Goal: Complete application form: Complete application form

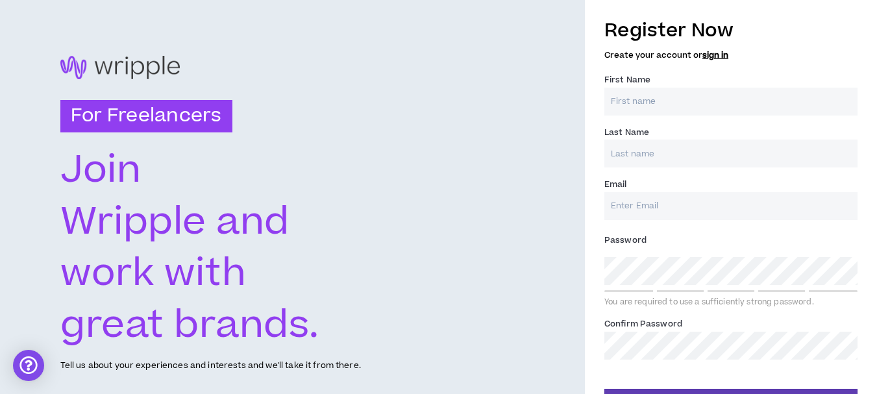
click at [712, 94] on input "First Name *" at bounding box center [731, 102] width 253 height 28
type input "Maha"
type input "Aly"
type input "mahaabdallah33300@gmail.com"
type input "Aly"
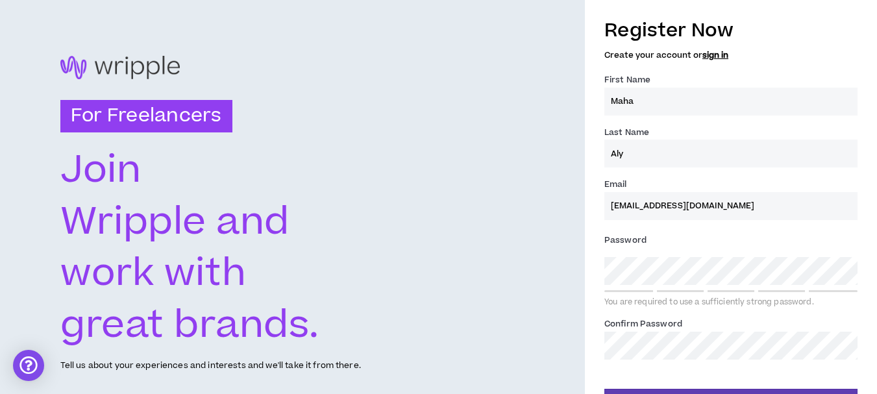
type input "mahaabdallah33300@gmail.com"
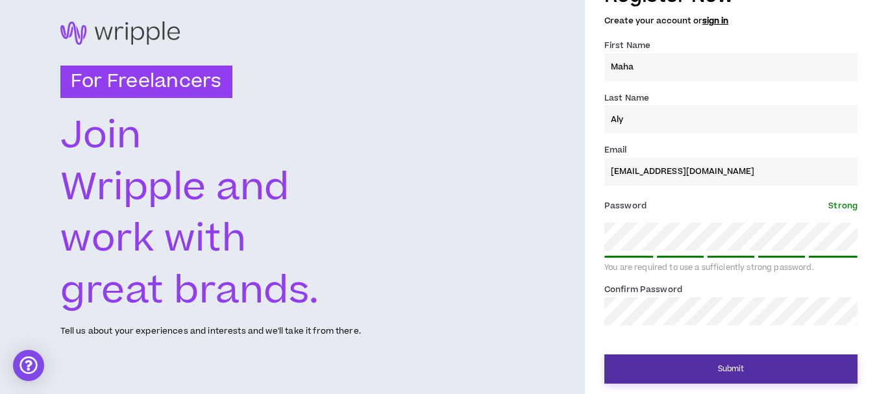
click at [806, 363] on button "Submit" at bounding box center [731, 369] width 253 height 29
click at [767, 373] on button "Submit" at bounding box center [731, 369] width 253 height 29
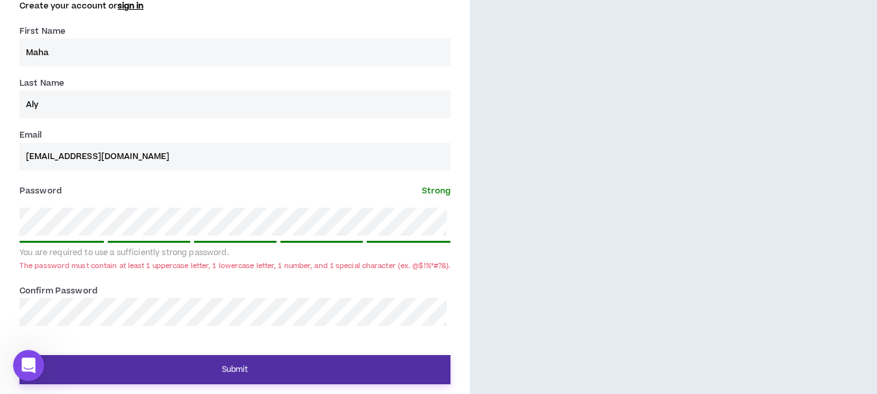
scroll to position [488, 0]
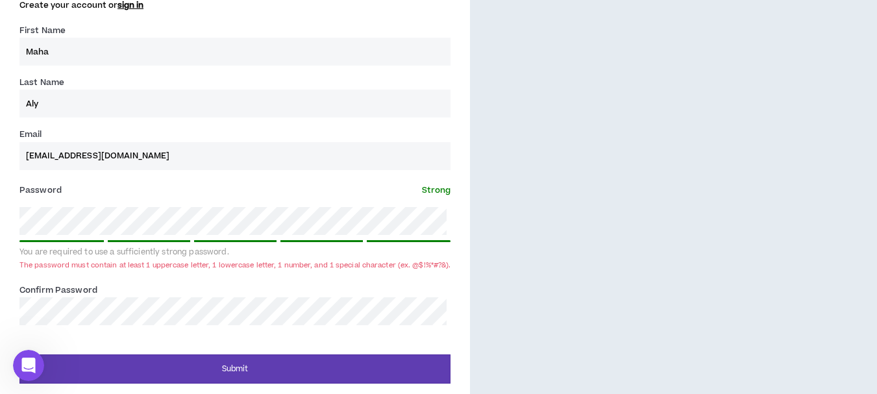
click at [0, 243] on div "Register Now Create your account or sign in First Name * Maha Last Name * Aly E…" at bounding box center [235, 171] width 470 height 423
click at [0, 266] on div "Register Now Create your account or sign in First Name * Maha Last Name * Aly E…" at bounding box center [235, 171] width 470 height 423
click at [0, 255] on div "Register Now Create your account or sign in First Name * Maha Last Name * Aly E…" at bounding box center [235, 171] width 470 height 423
drag, startPoint x: 165, startPoint y: 238, endPoint x: 188, endPoint y: 231, distance: 23.6
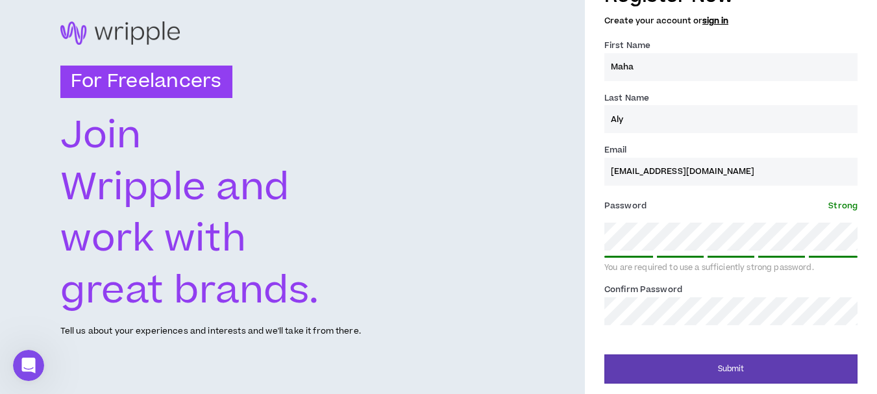
scroll to position [34, 0]
click at [803, 253] on div "Password * Strong You are required to use a sufficiently strong password." at bounding box center [731, 234] width 253 height 78
click at [505, 272] on div "For Freelancers Join Wripple and work with great brands. Tell us about your exp…" at bounding box center [292, 180] width 585 height 429
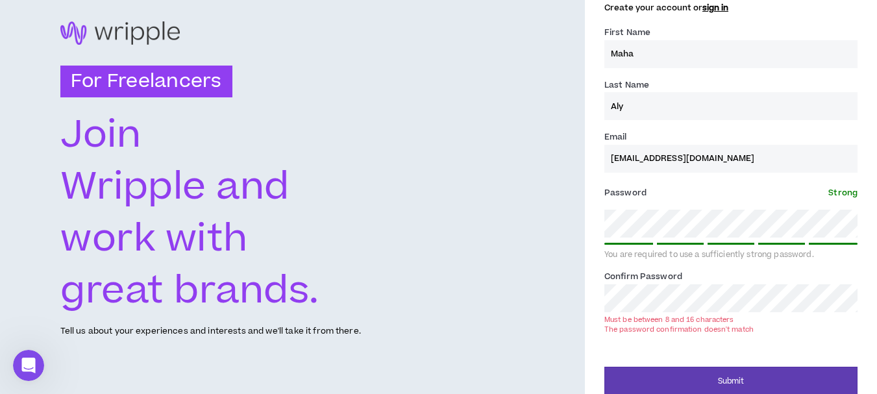
click at [734, 312] on div "Confirm Password * Must be between 8 and 16 characters The password confirmatio…" at bounding box center [731, 301] width 253 height 64
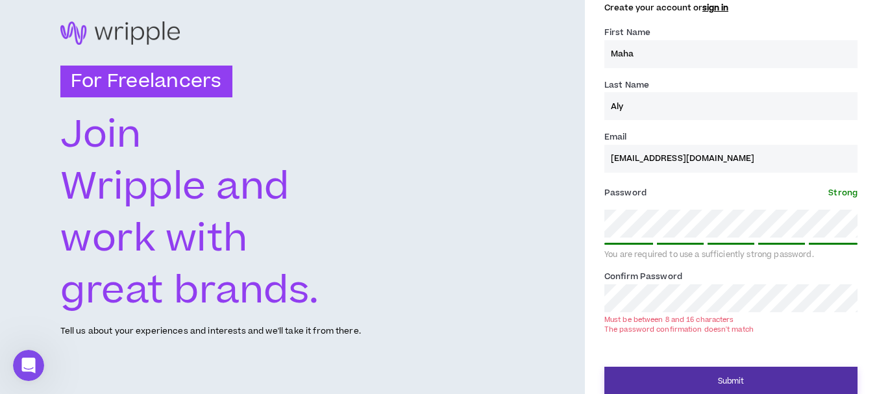
click at [740, 377] on button "Submit" at bounding box center [731, 381] width 253 height 29
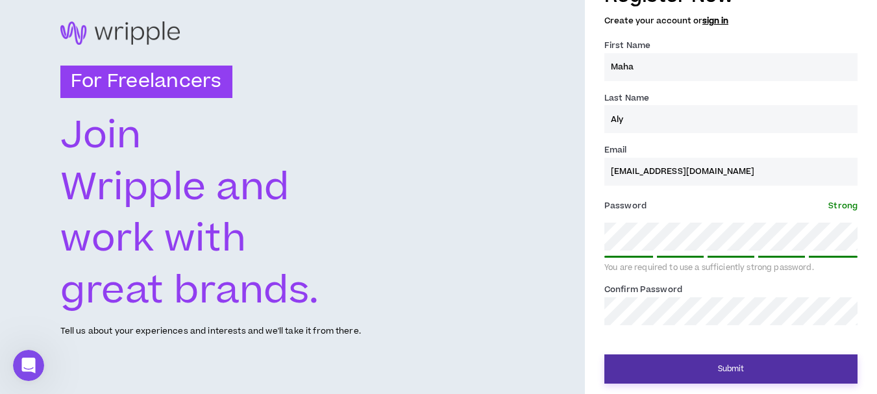
scroll to position [34, 0]
click at [795, 364] on button "Submit" at bounding box center [731, 369] width 253 height 29
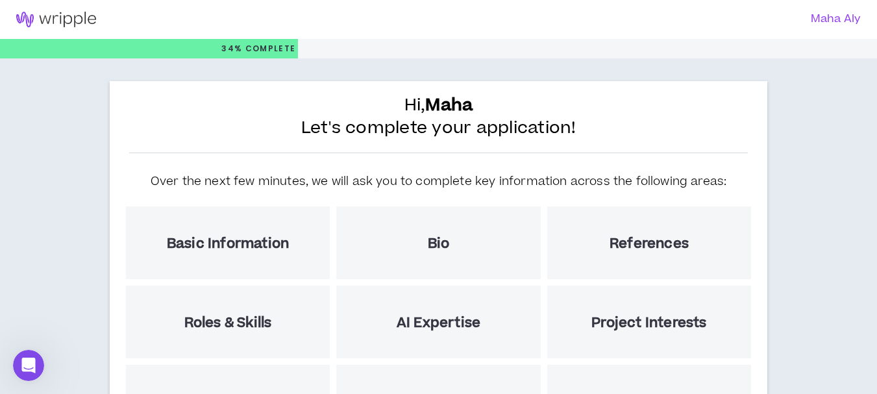
click at [243, 266] on div "Basic Information" at bounding box center [228, 242] width 204 height 73
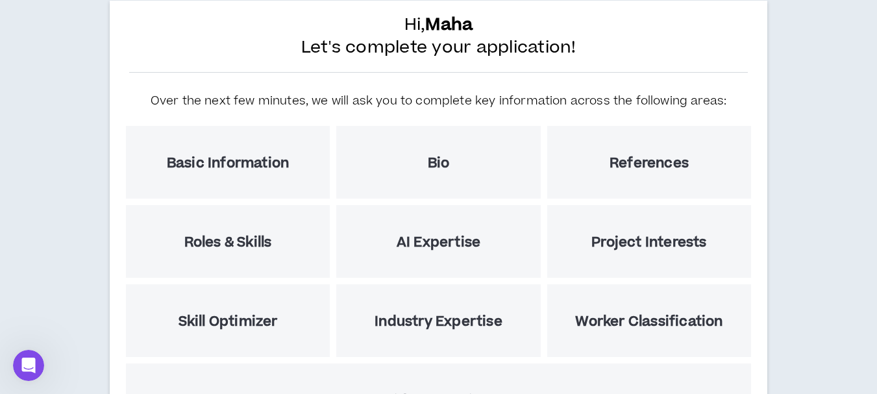
scroll to position [215, 0]
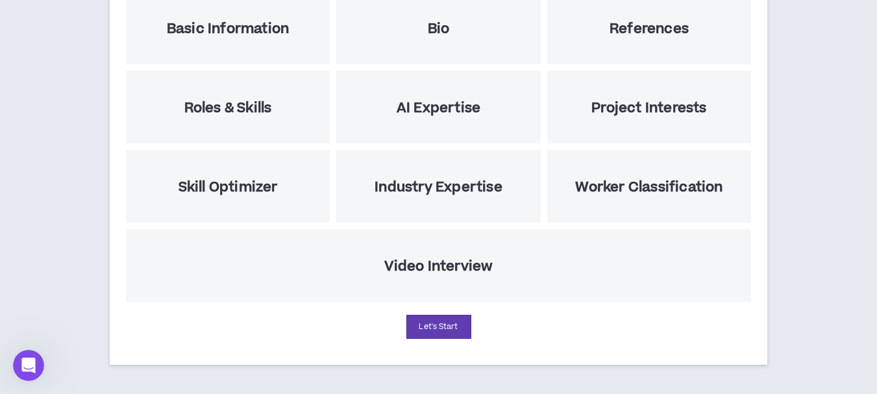
click at [427, 281] on div "Video Interview" at bounding box center [438, 265] width 625 height 73
click at [436, 343] on div "Hi, Maha Let's complete your application! Over the next few minutes, we will as…" at bounding box center [439, 115] width 658 height 499
click at [432, 332] on button "Let's Start" at bounding box center [438, 327] width 65 height 24
select select "US"
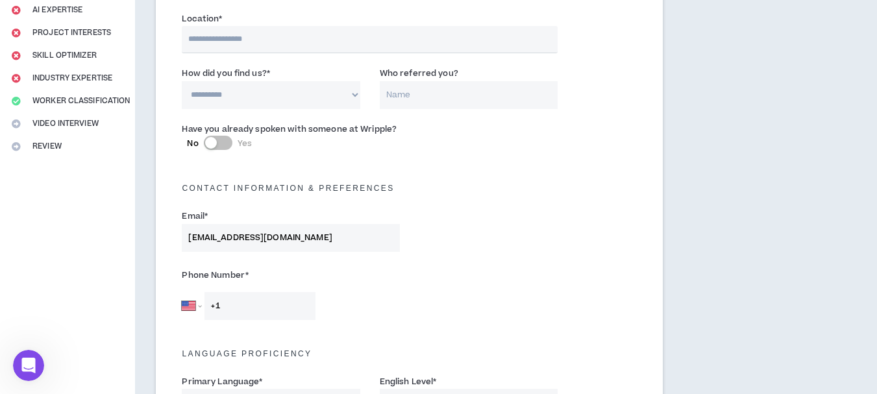
scroll to position [36, 0]
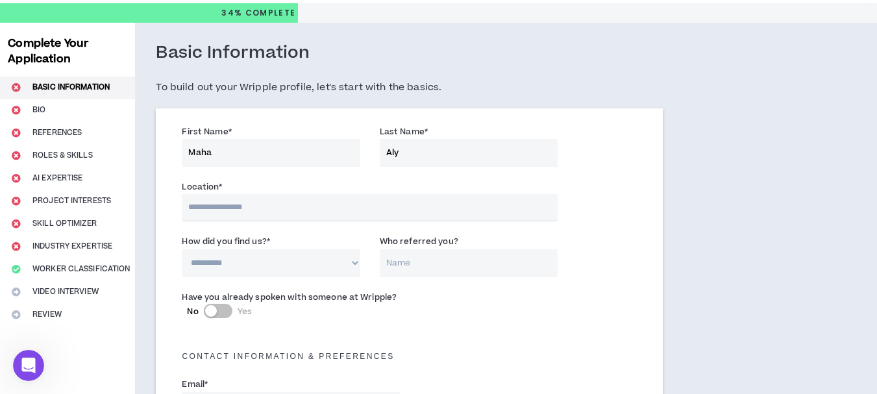
click at [270, 213] on input "text" at bounding box center [370, 207] width 376 height 27
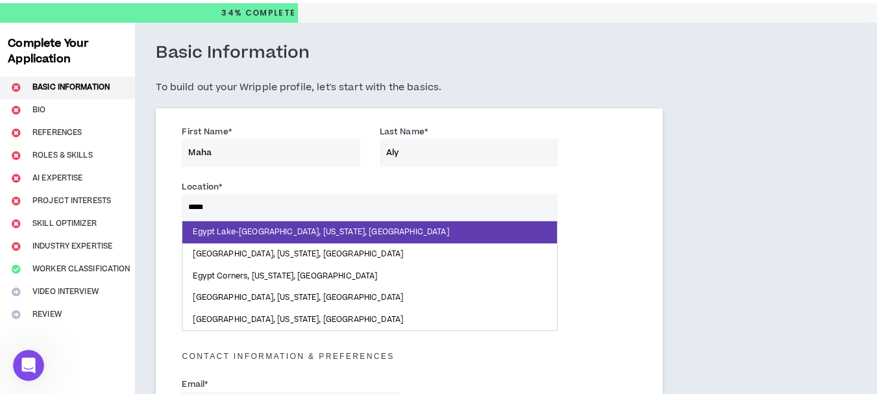
click at [270, 213] on input "*****" at bounding box center [370, 207] width 376 height 27
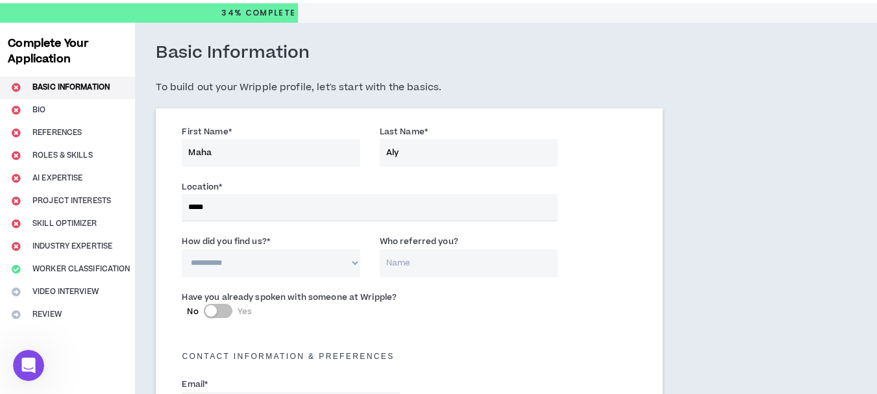
click at [368, 199] on input "*****" at bounding box center [370, 207] width 376 height 27
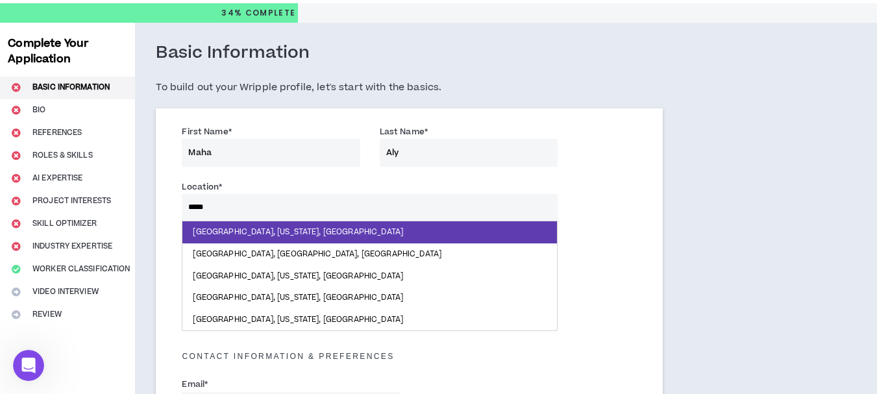
click at [368, 199] on input "*****" at bounding box center [370, 207] width 376 height 27
type input "**********"
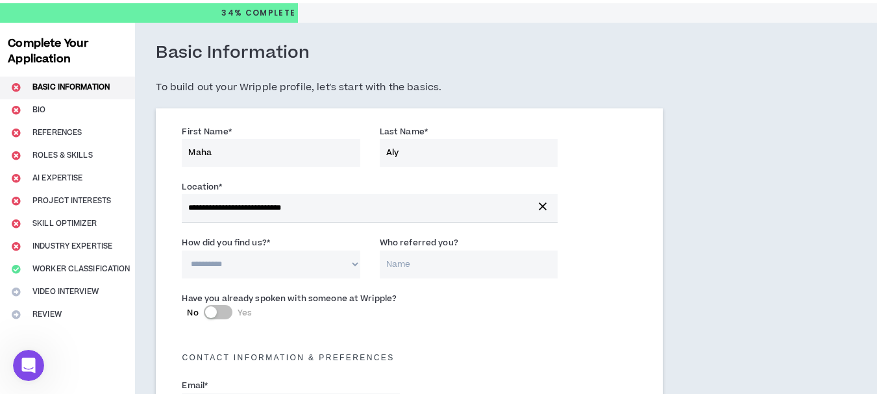
click at [329, 254] on select "**********" at bounding box center [271, 265] width 178 height 28
select select "*"
click at [182, 251] on select "**********" at bounding box center [271, 265] width 178 height 28
click at [424, 258] on input "Who referred you?" at bounding box center [469, 265] width 178 height 28
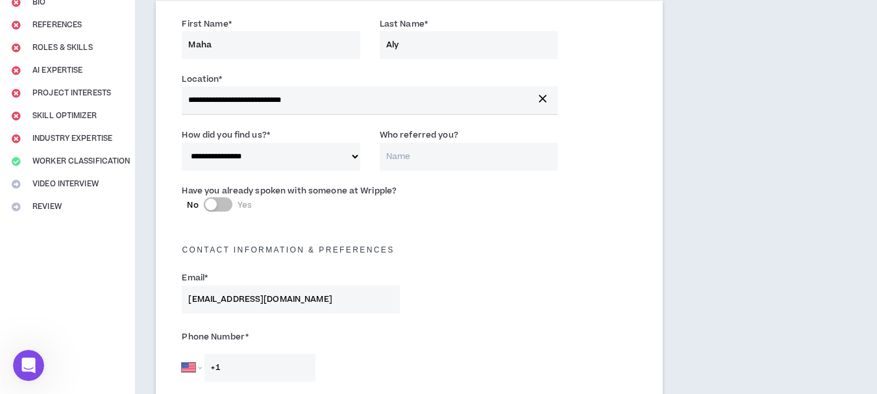
scroll to position [0, 0]
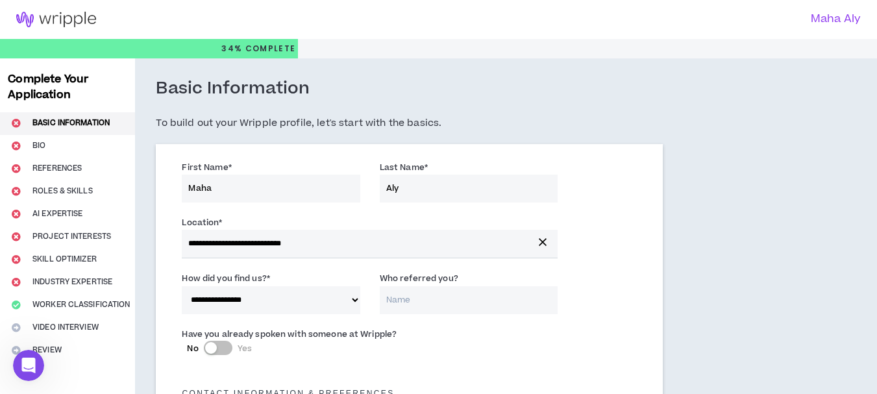
click at [854, 16] on h3 "Maha Aly" at bounding box center [645, 19] width 430 height 12
click at [842, 19] on h3 "Maha Aly" at bounding box center [645, 19] width 430 height 12
click at [48, 25] on img at bounding box center [56, 20] width 112 height 16
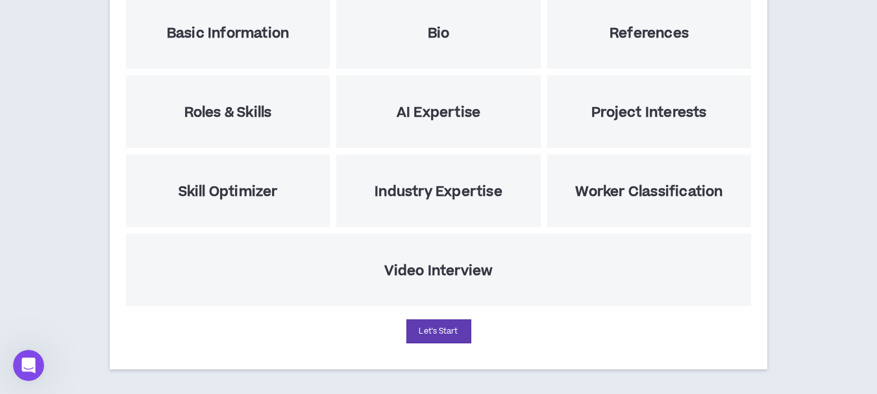
scroll to position [119, 0]
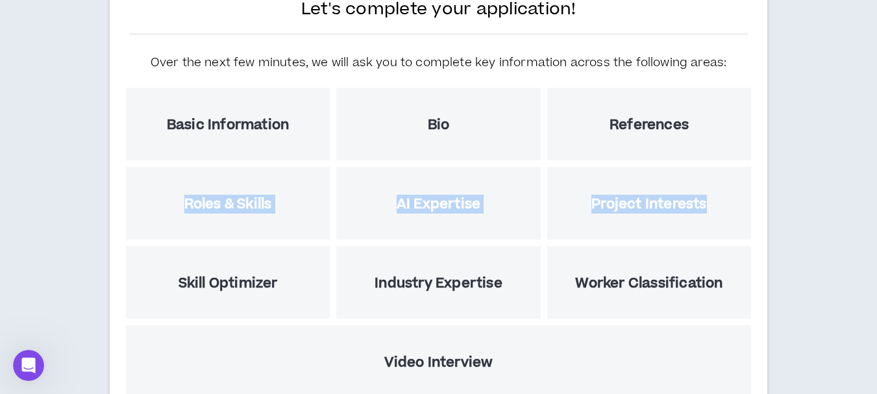
drag, startPoint x: 875, startPoint y: 165, endPoint x: 862, endPoint y: 153, distance: 17.9
click at [875, 160] on div "Hi, Maha Let's complete your application! Over the next few minutes, we will as…" at bounding box center [438, 215] width 877 height 551
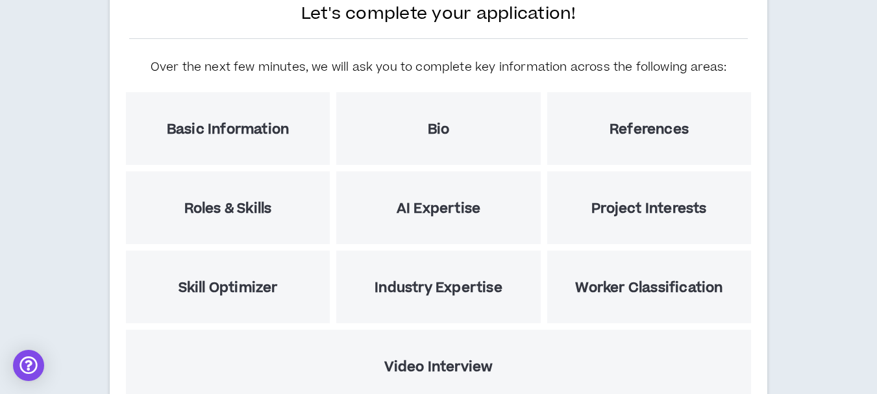
scroll to position [201, 0]
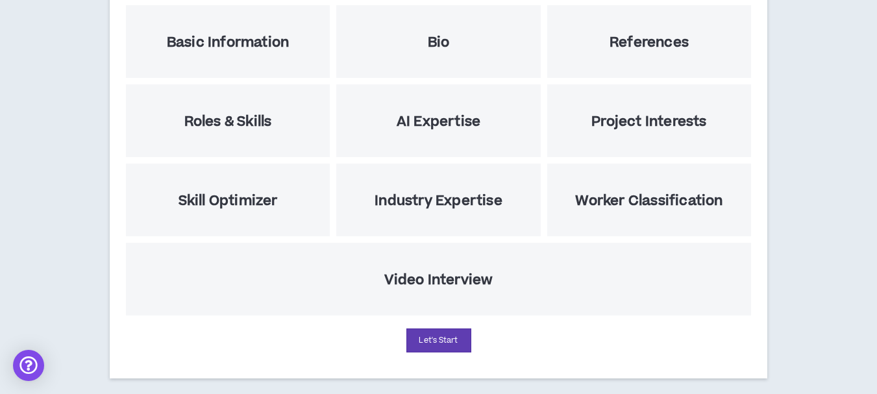
drag, startPoint x: 490, startPoint y: 273, endPoint x: 483, endPoint y: 284, distance: 12.3
click at [489, 273] on h5 "Video Interview" at bounding box center [438, 280] width 109 height 16
click at [451, 343] on button "Let's Start" at bounding box center [438, 341] width 65 height 24
select select "US"
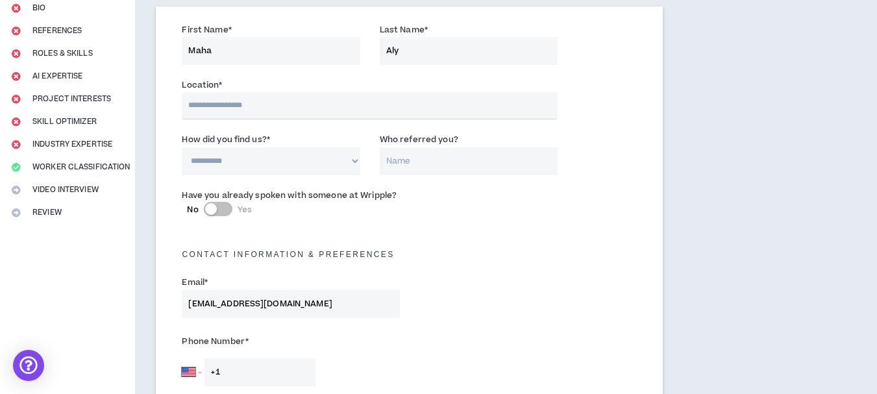
scroll to position [51, 0]
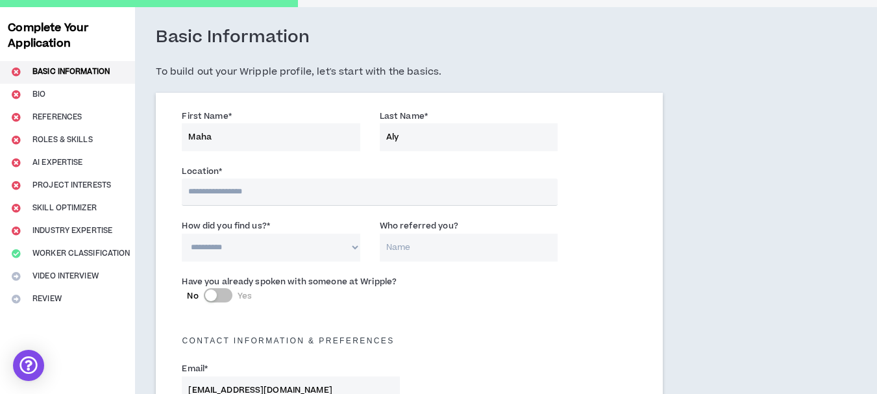
click at [362, 187] on input "text" at bounding box center [370, 192] width 376 height 27
type input "**********"
select select "EG"
type input "+20"
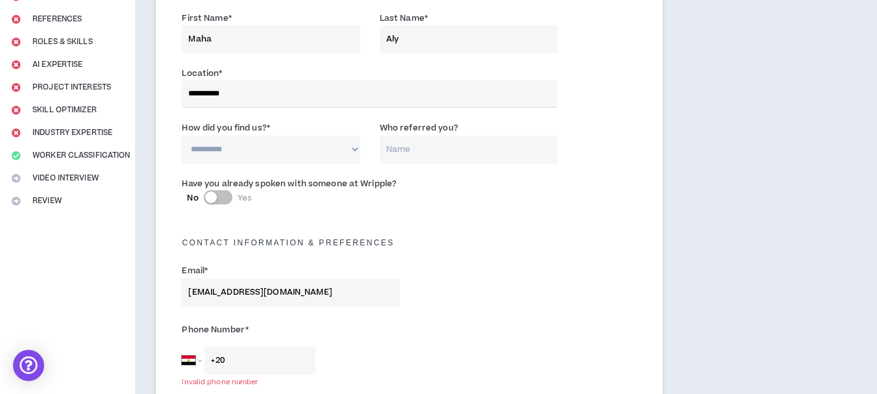
scroll to position [116, 0]
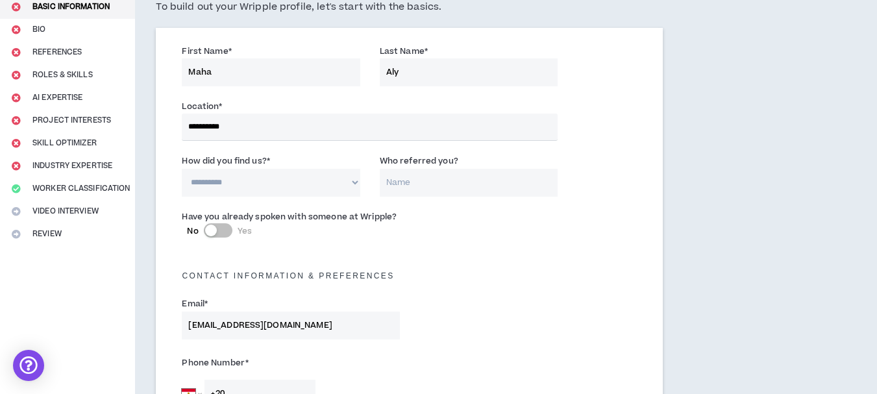
click at [256, 130] on input "**********" at bounding box center [370, 127] width 376 height 27
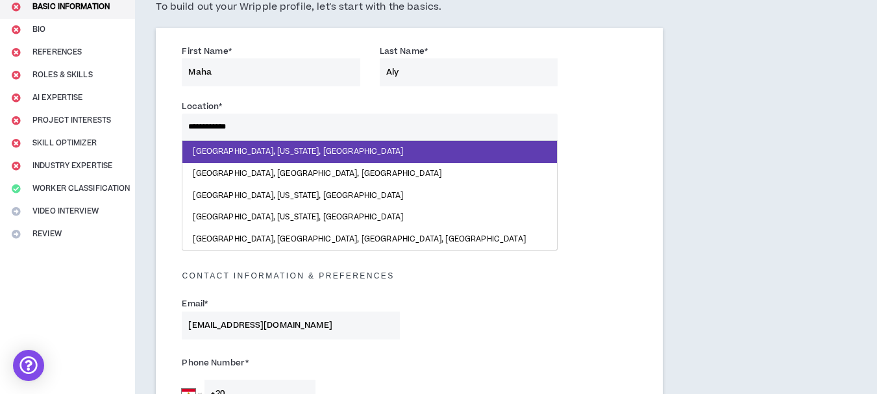
type input "**********"
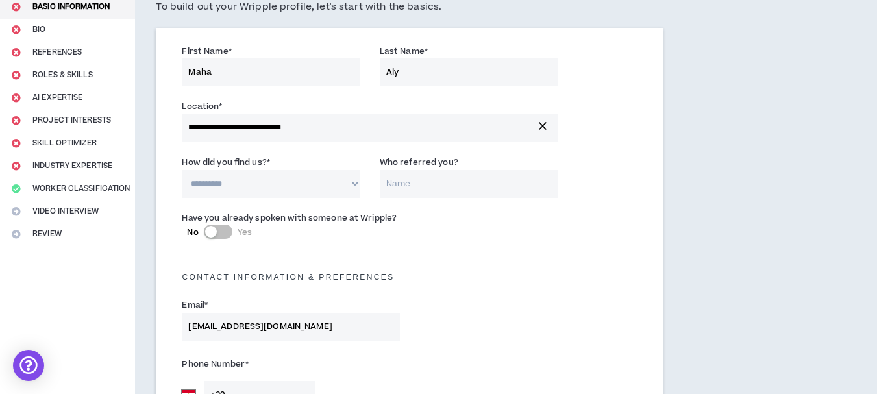
click at [310, 182] on select "**********" at bounding box center [271, 184] width 178 height 28
click at [182, 170] on select "**********" at bounding box center [271, 184] width 178 height 28
click at [334, 179] on select "**********" at bounding box center [271, 184] width 178 height 28
click at [182, 170] on select "**********" at bounding box center [271, 184] width 178 height 28
click at [236, 173] on select "**********" at bounding box center [271, 184] width 178 height 28
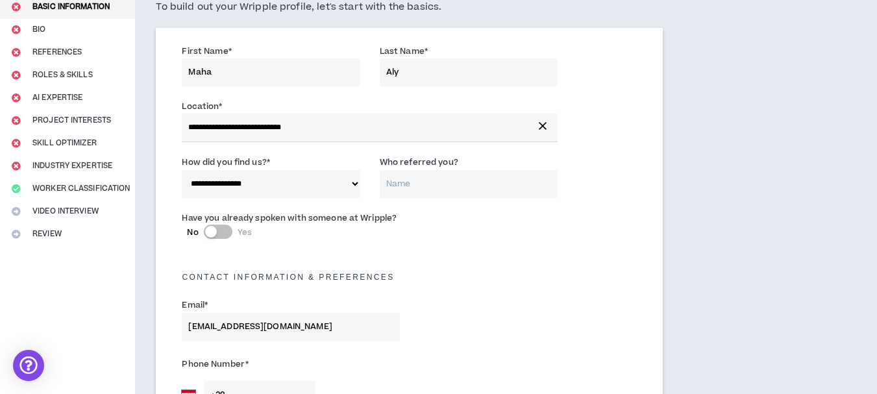
select select "*"
click at [182, 170] on select "**********" at bounding box center [271, 184] width 178 height 28
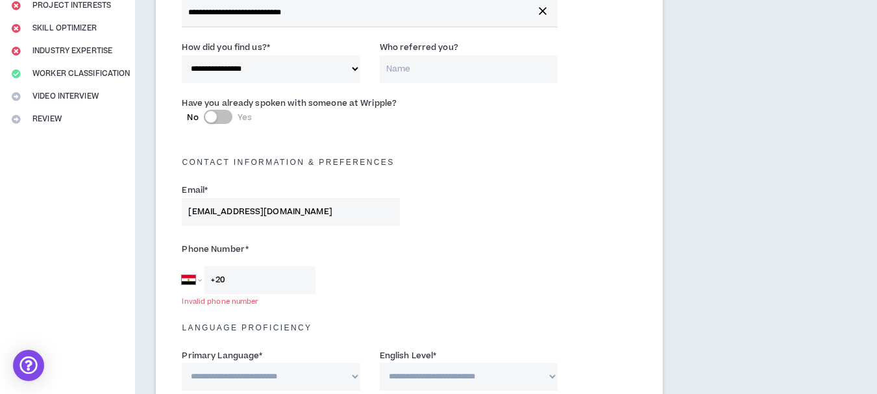
scroll to position [236, 0]
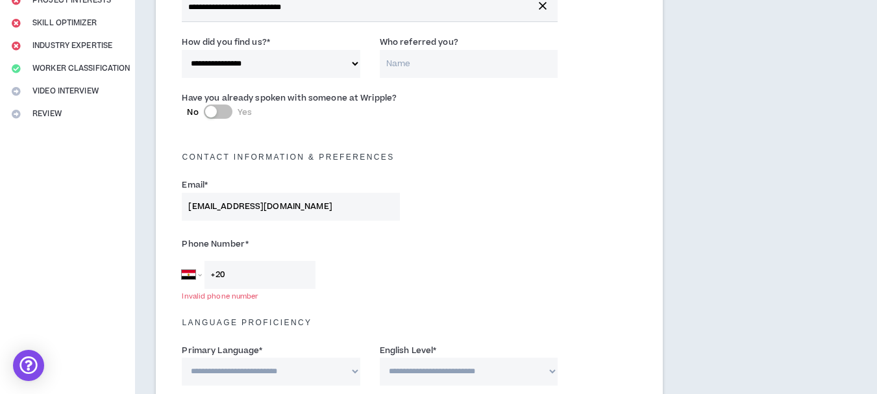
click at [286, 268] on input "+20" at bounding box center [260, 275] width 111 height 28
type input "[PHONE_NUMBER]"
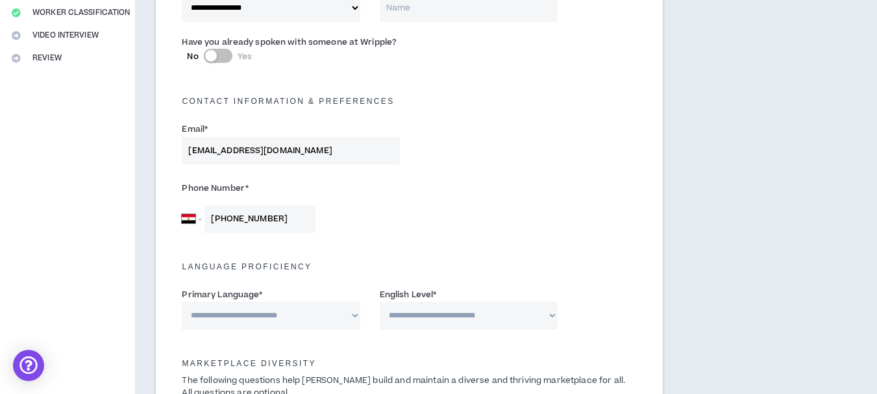
scroll to position [390, 0]
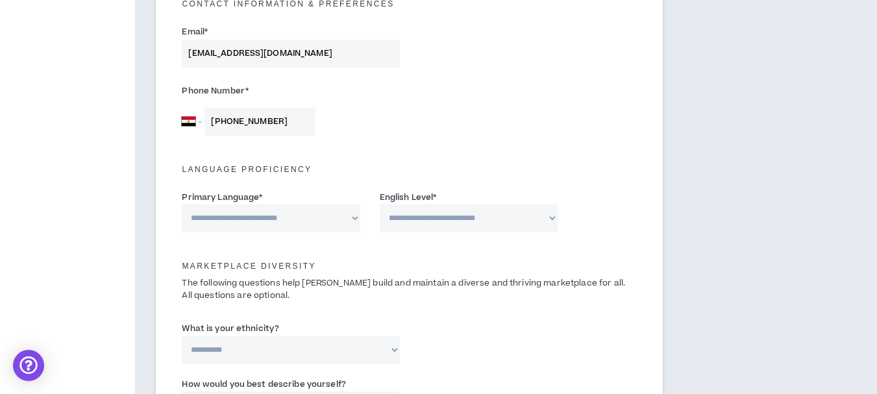
click at [225, 216] on select "**********" at bounding box center [271, 219] width 178 height 28
select select "*******"
click at [182, 205] on select "**********" at bounding box center [271, 219] width 178 height 28
click at [414, 218] on select "**********" at bounding box center [469, 219] width 178 height 28
select select "*"
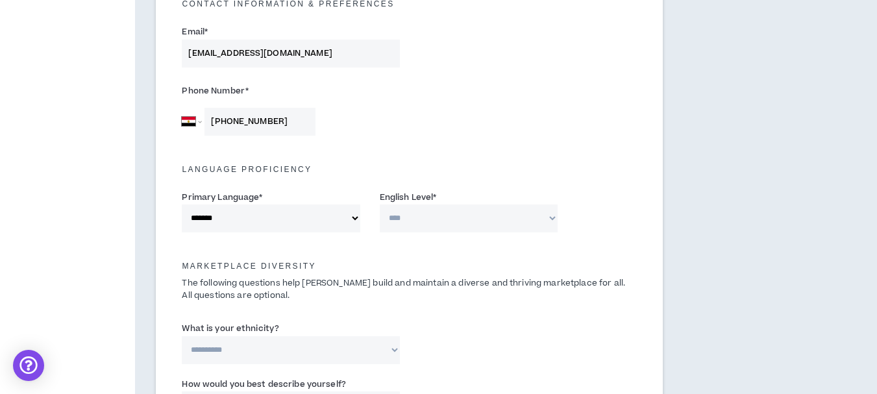
click at [380, 205] on select "**********" at bounding box center [469, 219] width 178 height 28
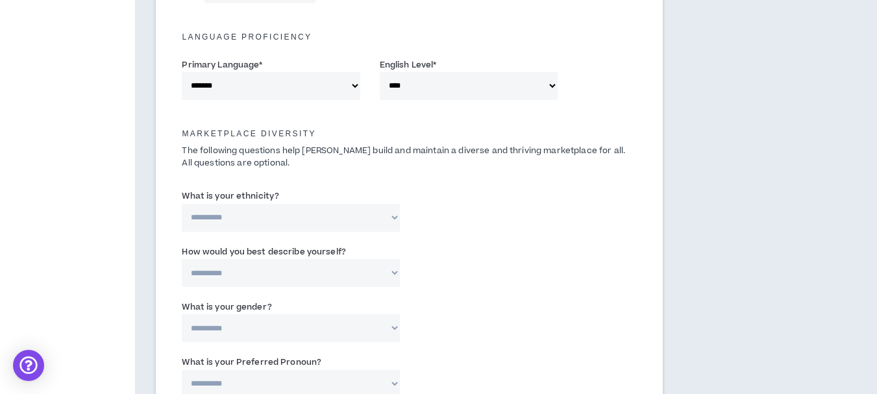
scroll to position [525, 0]
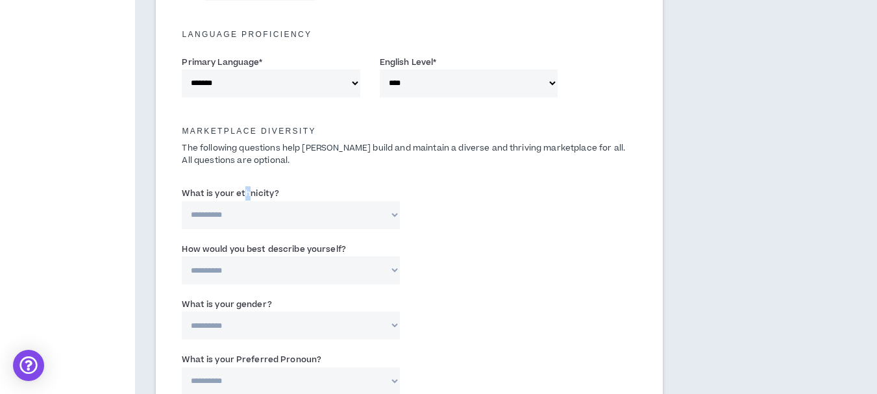
click at [247, 201] on label "What is your ethnicity?" at bounding box center [230, 193] width 97 height 21
click at [333, 154] on p "The following questions help [PERSON_NAME] build and maintain a diverse and thr…" at bounding box center [409, 154] width 474 height 25
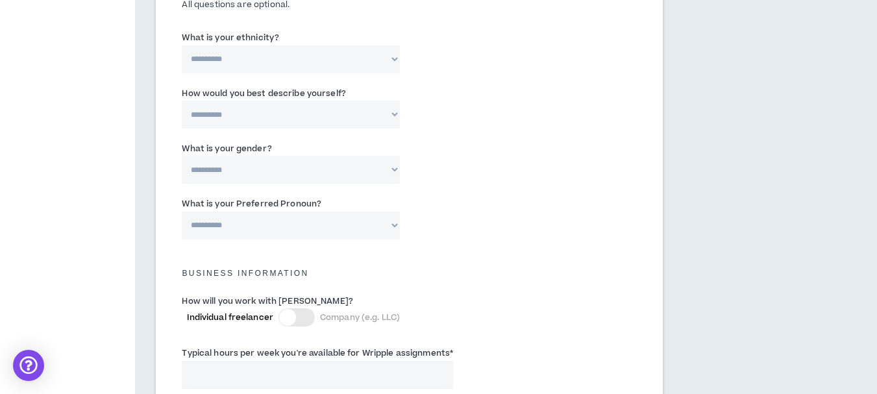
scroll to position [721, 0]
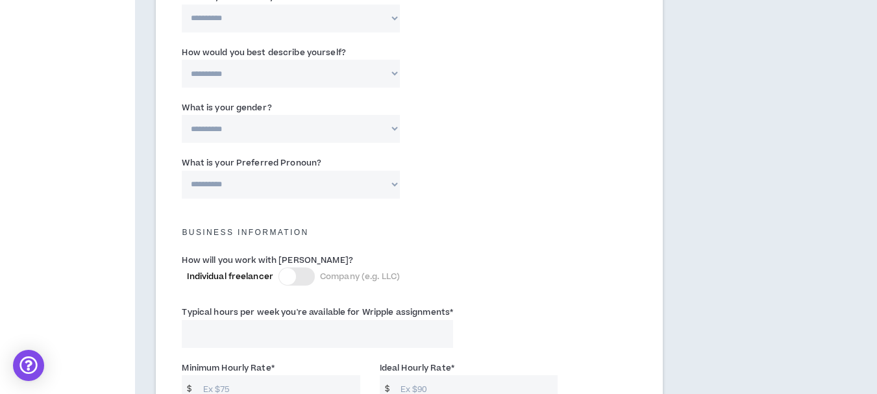
click at [320, 68] on select "**********" at bounding box center [291, 74] width 218 height 28
click at [320, 130] on select "**********" at bounding box center [291, 129] width 218 height 28
select select "*****"
click at [182, 115] on select "**********" at bounding box center [291, 129] width 218 height 28
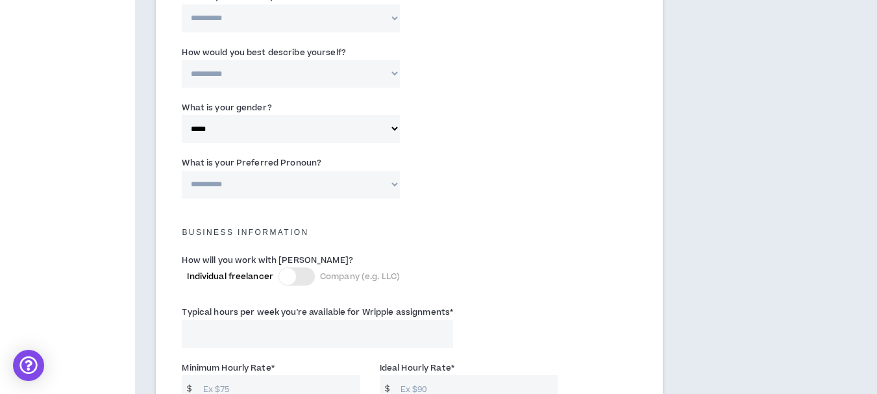
click at [305, 178] on select "**********" at bounding box center [291, 185] width 218 height 28
select select "**********"
click at [182, 171] on select "**********" at bounding box center [291, 185] width 218 height 28
click at [303, 279] on div at bounding box center [297, 277] width 36 height 18
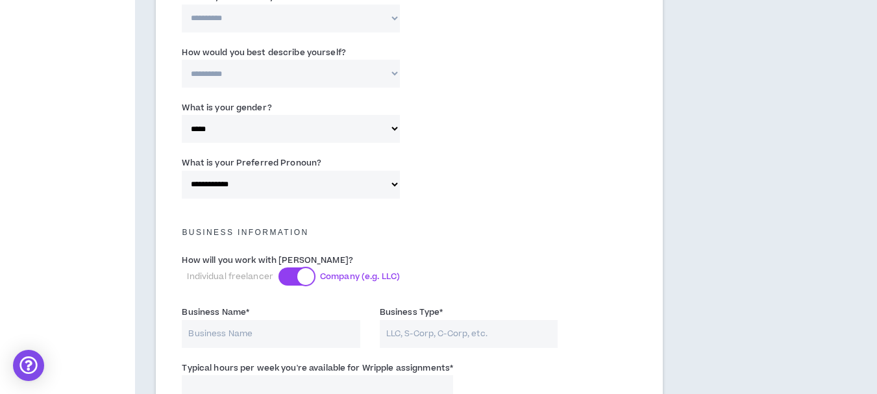
click at [303, 279] on div at bounding box center [305, 276] width 17 height 17
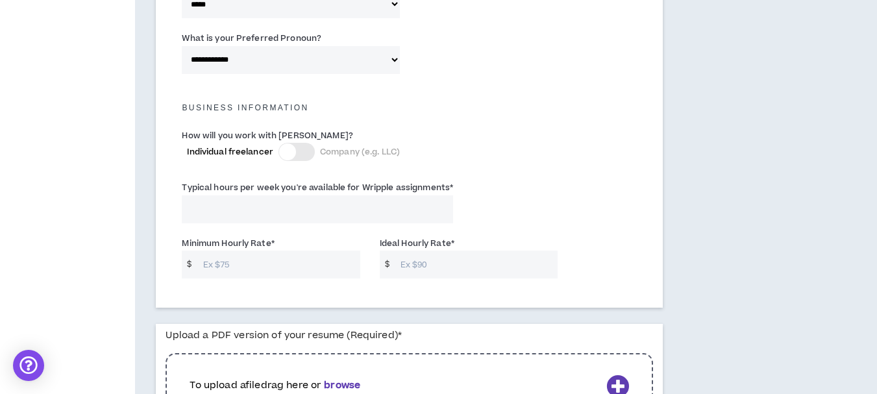
scroll to position [859, 0]
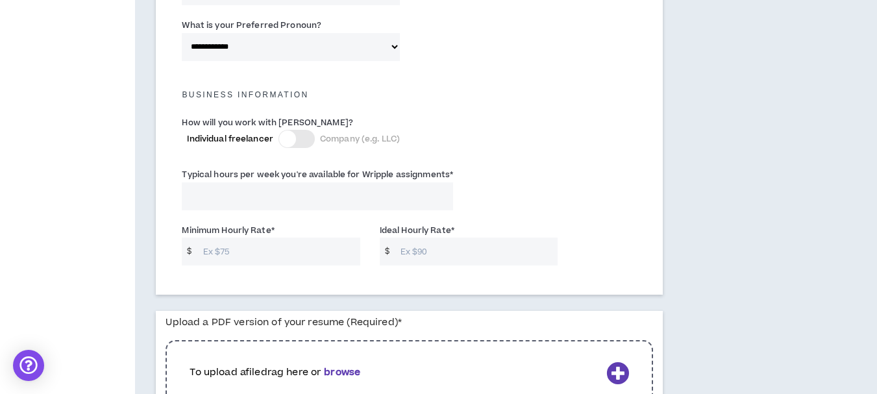
click at [336, 187] on input "Typical hours per week you're available for Wripple assignments *" at bounding box center [317, 196] width 271 height 28
click at [323, 243] on input "Minimum Hourly Rate *" at bounding box center [279, 252] width 164 height 28
click at [250, 198] on input "Typical hours per week you're available for Wripple assignments *" at bounding box center [317, 196] width 271 height 28
click at [455, 249] on input "Ideal Hourly Rate *" at bounding box center [476, 252] width 164 height 28
click at [328, 245] on input "15" at bounding box center [279, 252] width 164 height 28
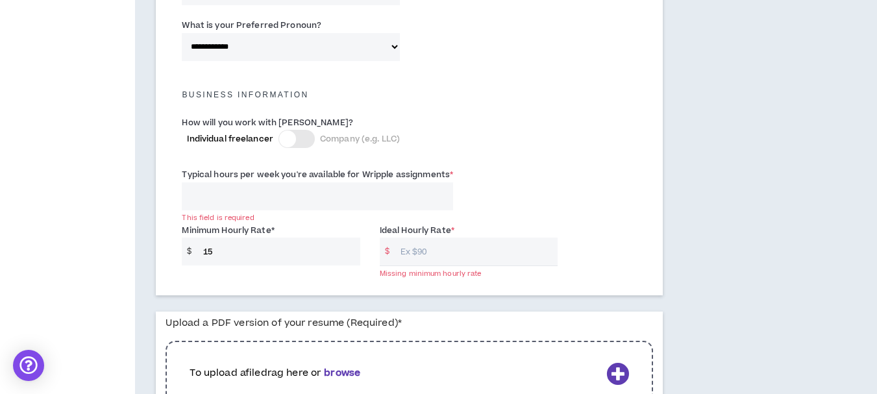
click at [328, 245] on input "15" at bounding box center [279, 252] width 164 height 28
type input "1"
type input "15"
click at [463, 260] on input "Ideal Hourly Rate *" at bounding box center [476, 252] width 164 height 28
type input "25"
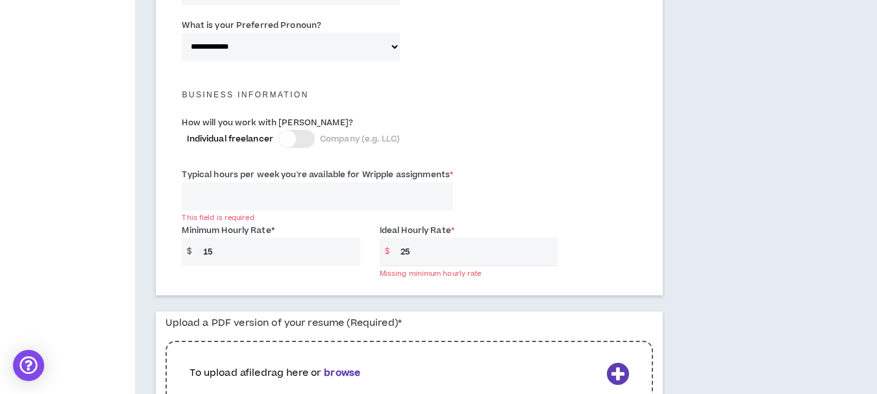
click at [339, 182] on label "Typical hours per week you're available for Wripple assignments *" at bounding box center [317, 174] width 271 height 21
click at [339, 182] on input "Typical hours per week you're available for Wripple assignments *" at bounding box center [317, 196] width 271 height 28
type input "1"
type input "40"
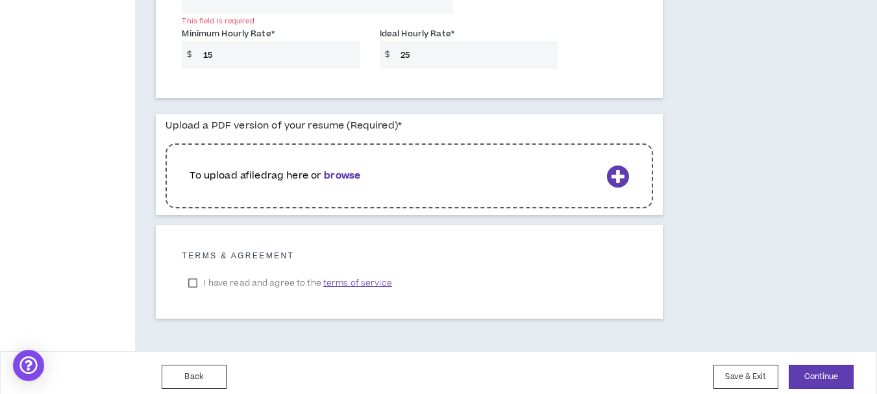
scroll to position [1060, 0]
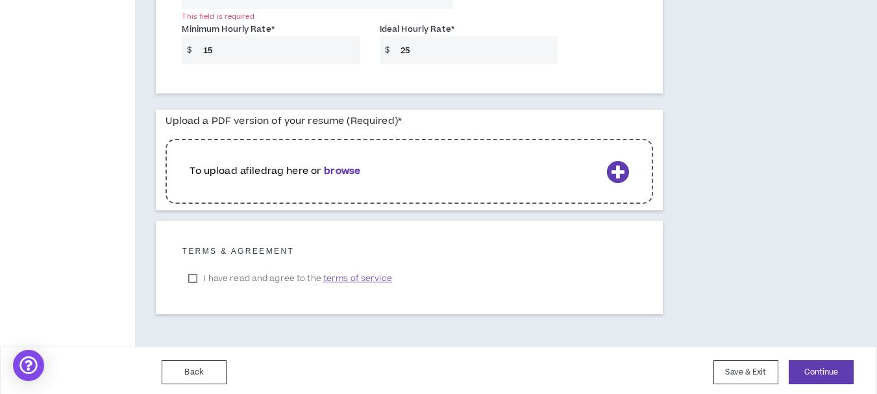
click at [616, 170] on icon at bounding box center [617, 171] width 23 height 23
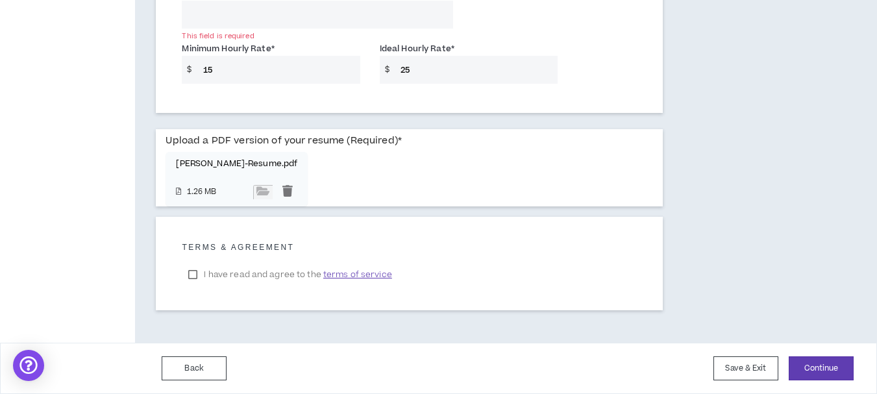
scroll to position [1041, 0]
click at [196, 277] on label "I have read and agree to the terms of service" at bounding box center [290, 274] width 216 height 19
click at [840, 362] on button "Continue" at bounding box center [821, 368] width 65 height 24
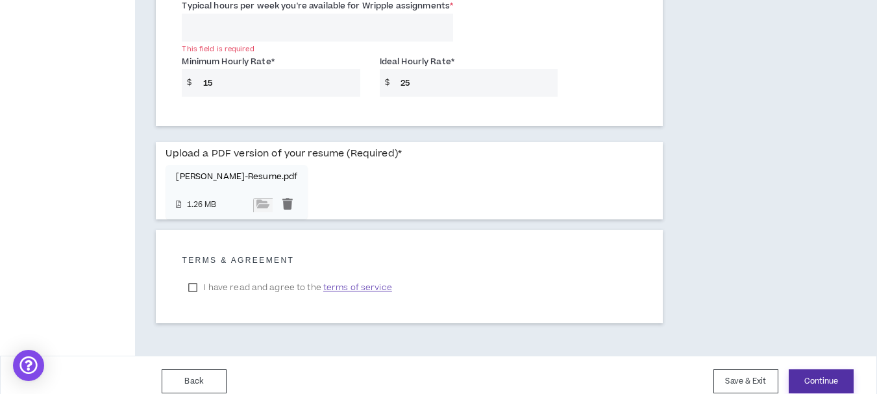
scroll to position [1027, 0]
click at [370, 31] on input "Typical hours per week you're available for Wripple assignments *" at bounding box center [317, 29] width 271 height 28
type input "40"
click at [822, 375] on button "Continue" at bounding box center [821, 383] width 65 height 24
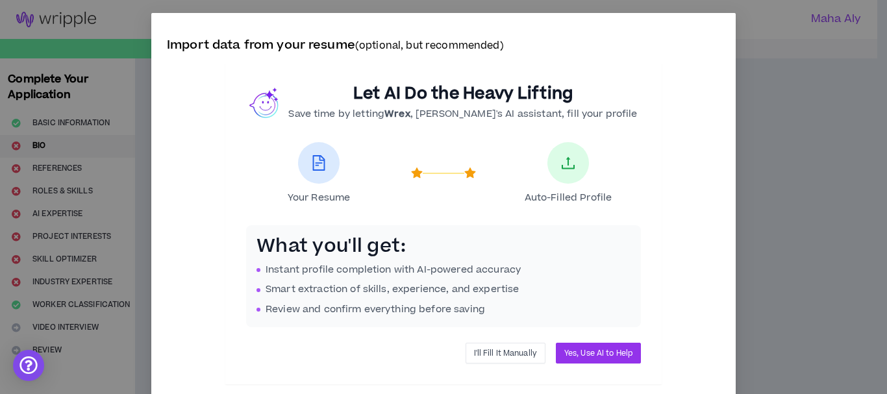
click at [497, 345] on button "I'll Fill It Manually" at bounding box center [506, 353] width 80 height 21
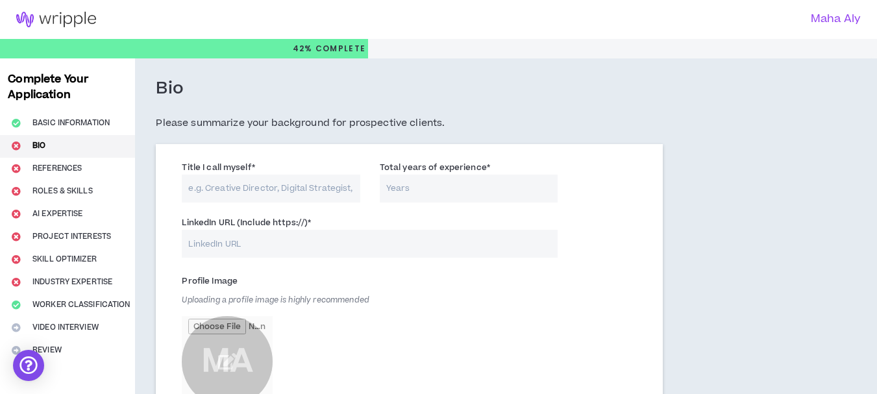
click at [338, 190] on input "Title I call myself *" at bounding box center [271, 189] width 178 height 28
type input "Data Science and AI"
click at [447, 175] on label "Total years of experience *" at bounding box center [435, 167] width 110 height 21
click at [447, 175] on input "Total years of experience *" at bounding box center [469, 189] width 178 height 28
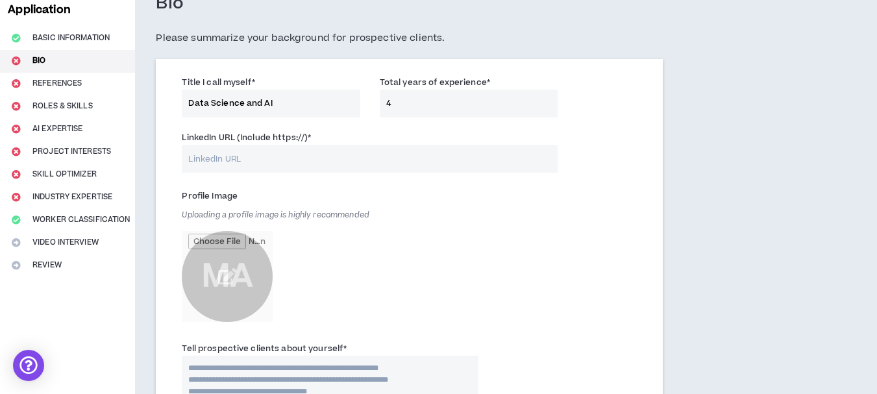
scroll to position [94, 0]
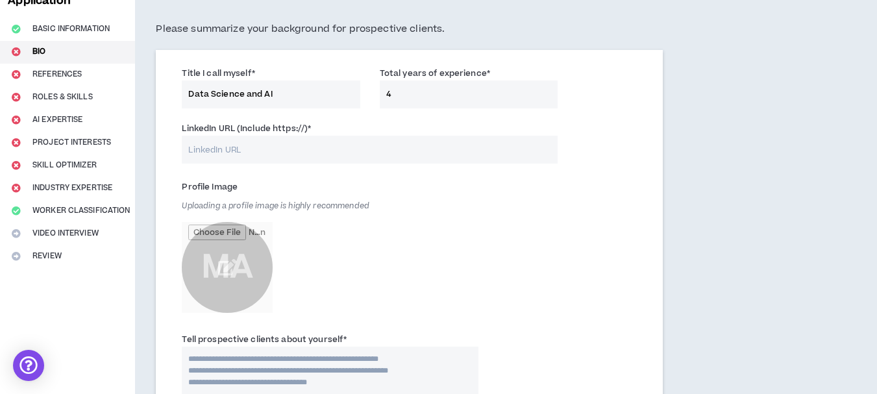
type input "4"
click at [356, 142] on input "LinkedIn URL (Include https://) *" at bounding box center [370, 150] width 376 height 28
paste input "https:/[DOMAIN_NAME][URL]"
type input "https:/[DOMAIN_NAME][URL]"
click at [506, 215] on div "Profile Image Uploading a profile image is highly recommended MA" at bounding box center [409, 251] width 474 height 156
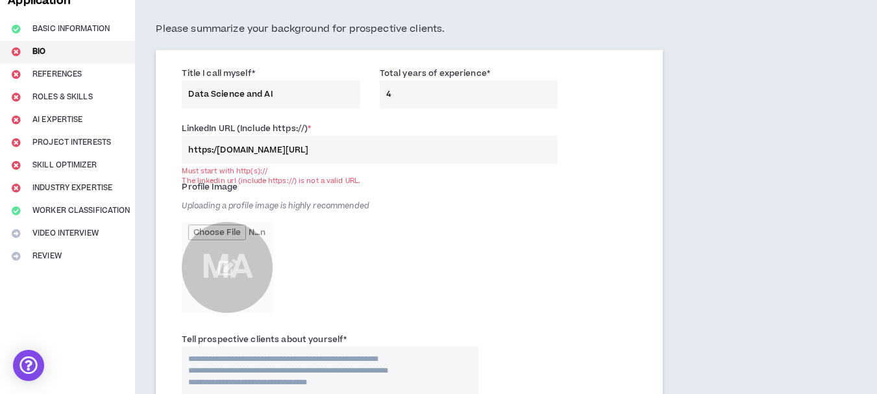
click at [332, 155] on input "https:/[DOMAIN_NAME][URL]" at bounding box center [370, 150] width 376 height 28
click at [438, 184] on div "Profile Image Uploading a profile image is highly recommended MA" at bounding box center [330, 248] width 297 height 143
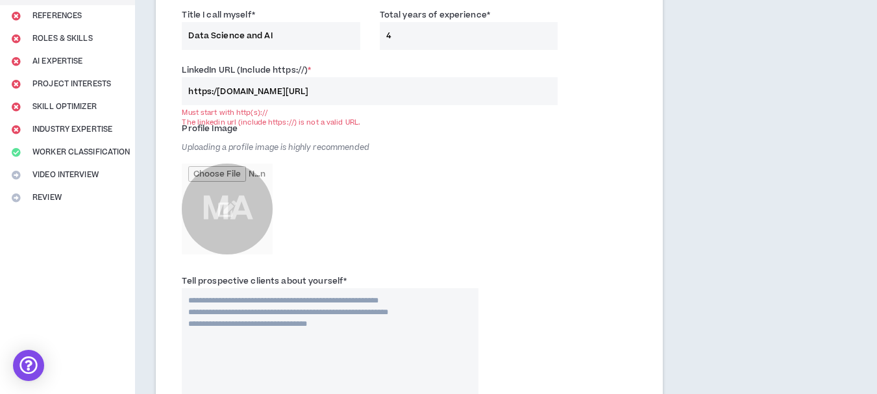
scroll to position [177, 0]
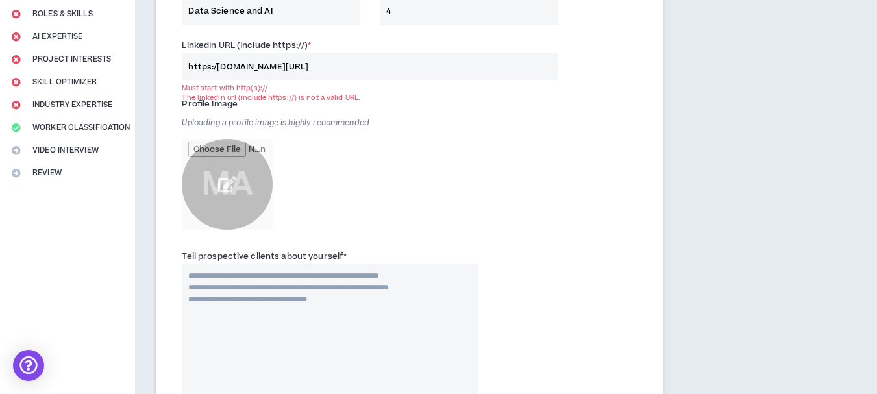
click at [251, 173] on input "file" at bounding box center [227, 184] width 91 height 91
type input "**********"
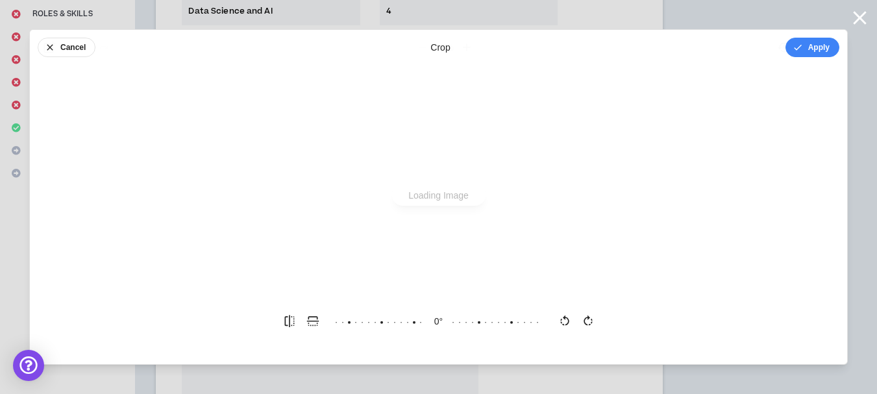
scroll to position [0, 0]
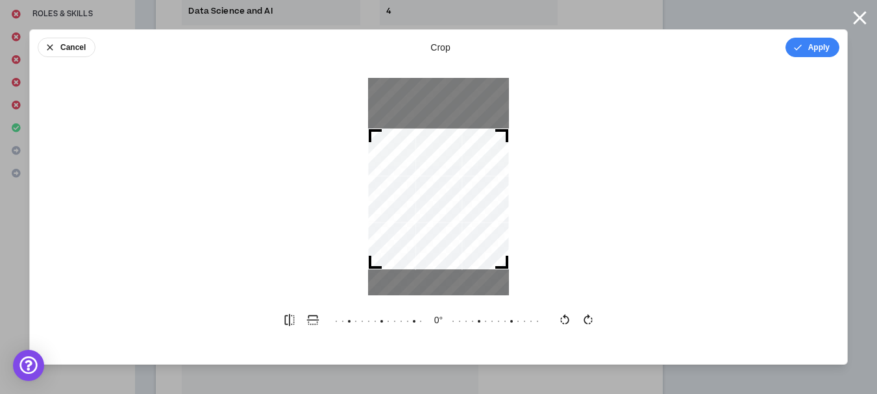
drag, startPoint x: 502, startPoint y: 116, endPoint x: 484, endPoint y: 140, distance: 29.7
click at [484, 140] on div at bounding box center [438, 199] width 141 height 141
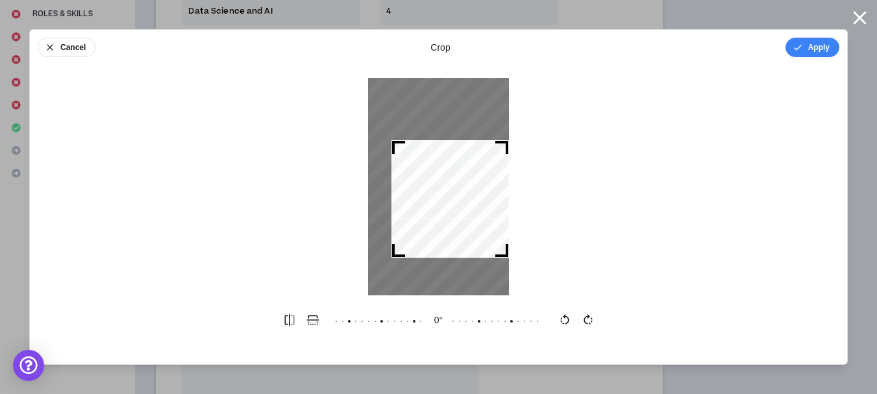
drag, startPoint x: 371, startPoint y: 272, endPoint x: 394, endPoint y: 266, distance: 24.1
click at [394, 266] on div at bounding box center [438, 187] width 141 height 218
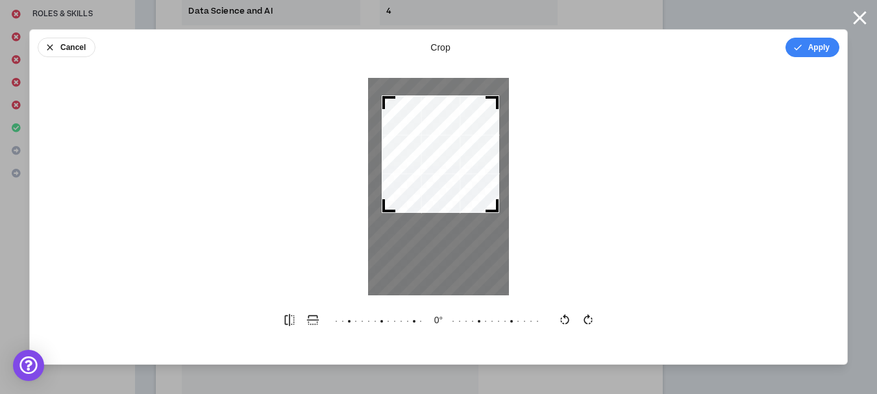
drag, startPoint x: 433, startPoint y: 210, endPoint x: 423, endPoint y: 165, distance: 45.8
click at [423, 165] on div at bounding box center [441, 154] width 118 height 118
click at [830, 45] on button "Apply" at bounding box center [813, 47] width 54 height 19
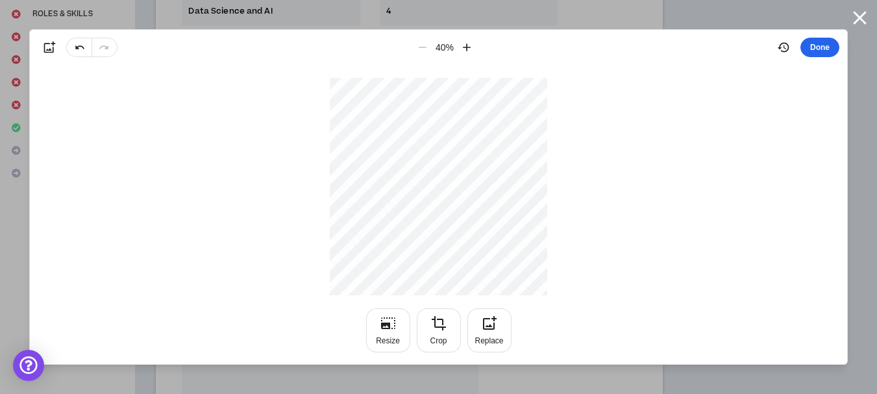
click at [827, 49] on button "Done" at bounding box center [820, 47] width 39 height 19
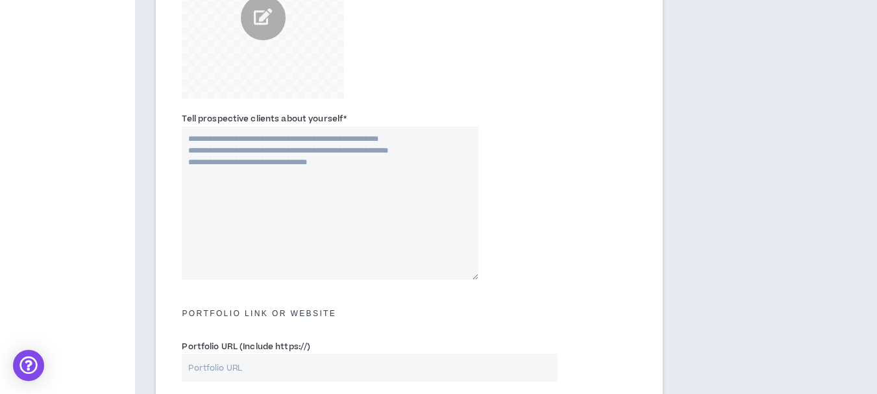
scroll to position [364, 0]
paste textarea "**********"
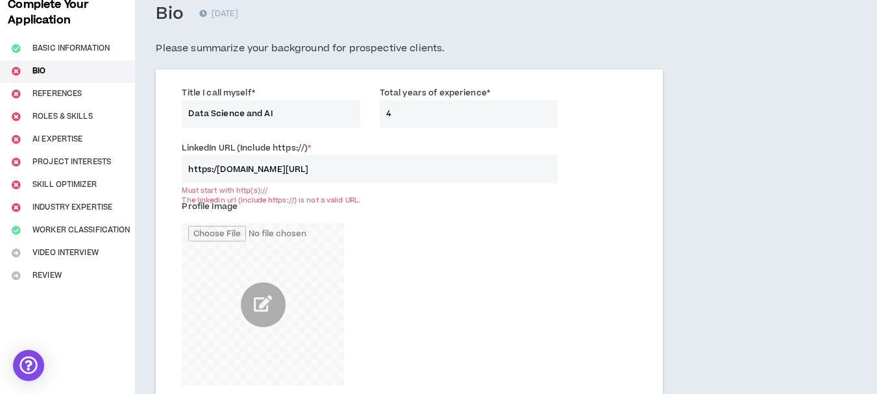
scroll to position [73, 0]
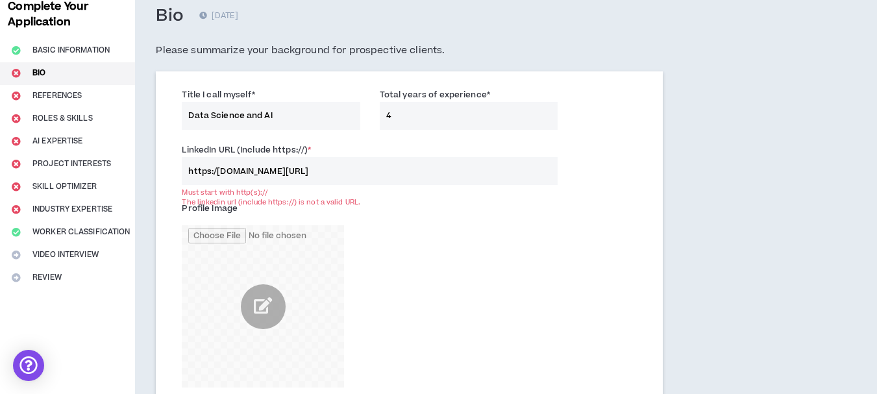
type textarea "**********"
click at [249, 172] on input "https:/[DOMAIN_NAME][URL]" at bounding box center [370, 171] width 376 height 28
click at [249, 171] on input "https:/[DOMAIN_NAME][URL]" at bounding box center [370, 171] width 376 height 28
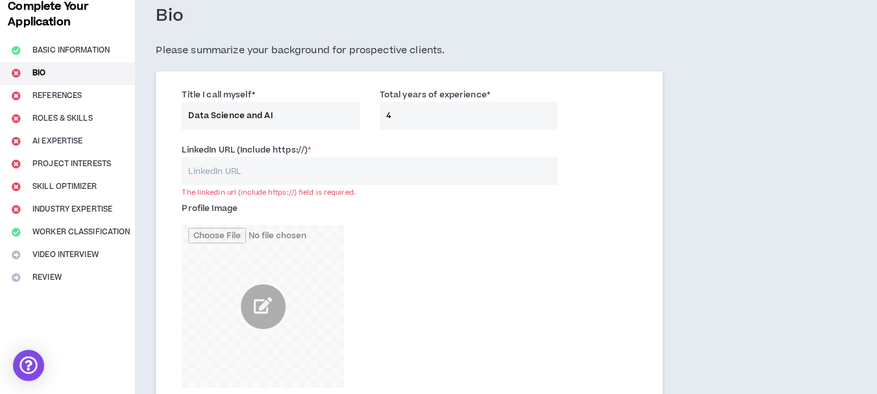
paste input "[URL][DOMAIN_NAME]"
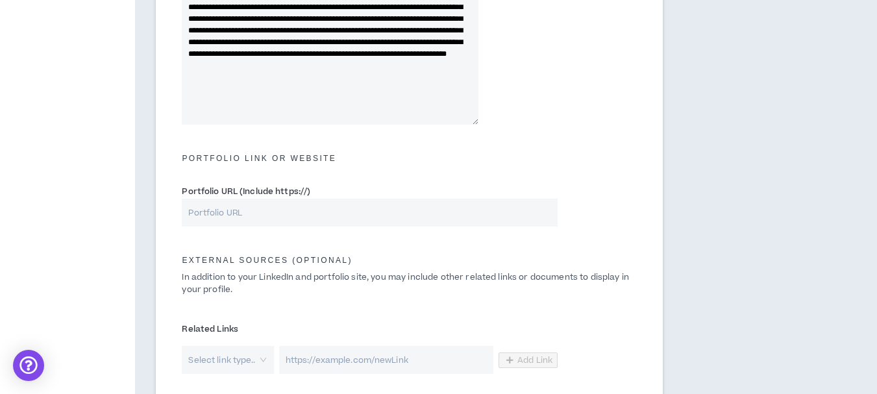
scroll to position [101, 0]
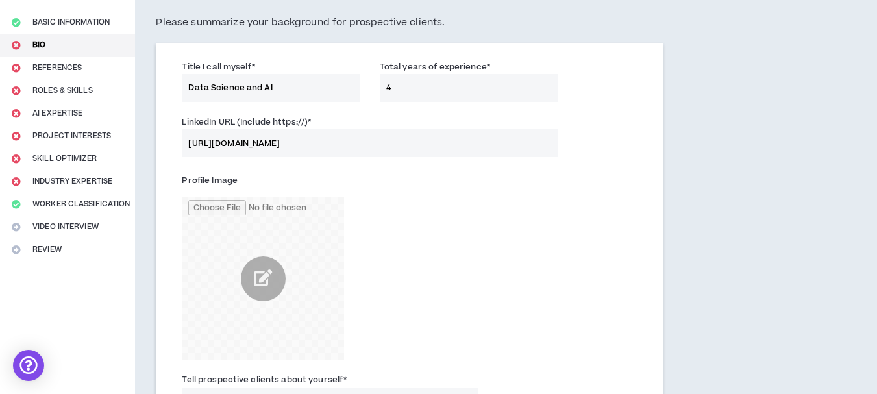
type input "[URL][DOMAIN_NAME]"
click at [243, 84] on input "Data Science and AI" at bounding box center [271, 88] width 178 height 28
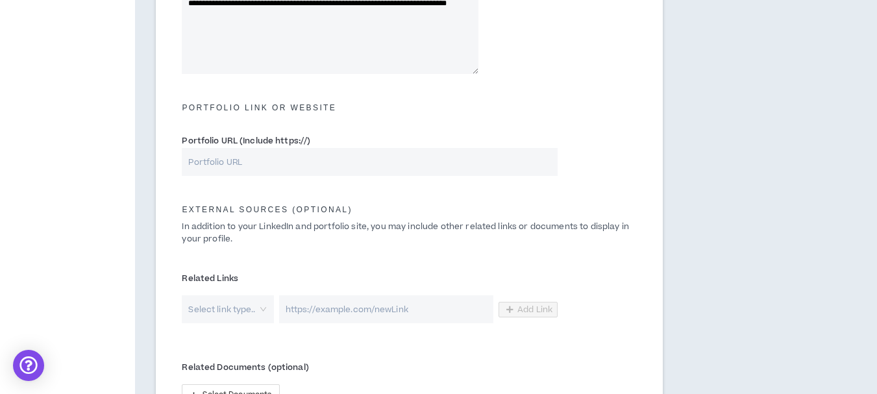
scroll to position [572, 0]
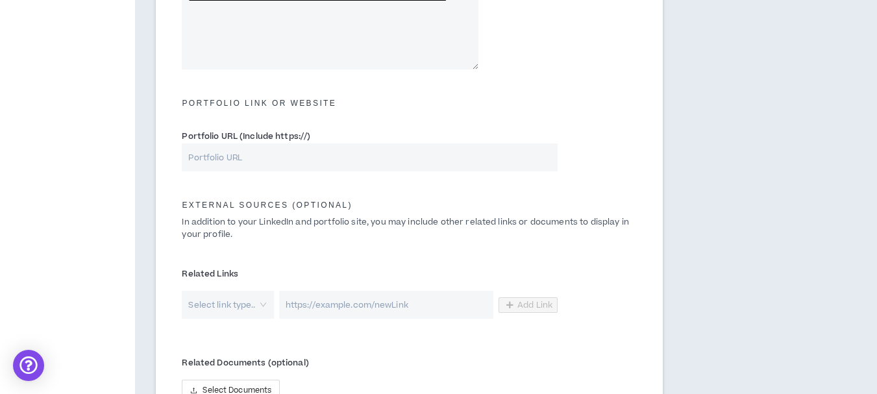
type input "Data Science, Machine Learning and AI"
paste input "https:/[DOMAIN_NAME][URL]"
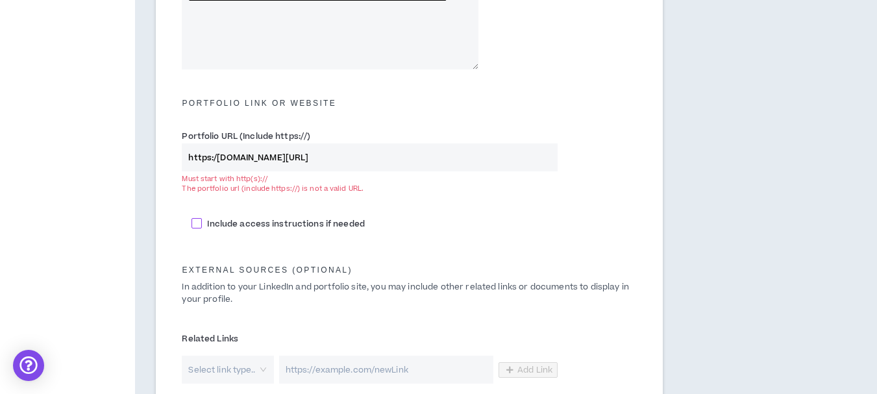
type input "https:/[DOMAIN_NAME][URL]"
click at [243, 229] on span "Include access instructions if needed" at bounding box center [286, 224] width 168 height 12
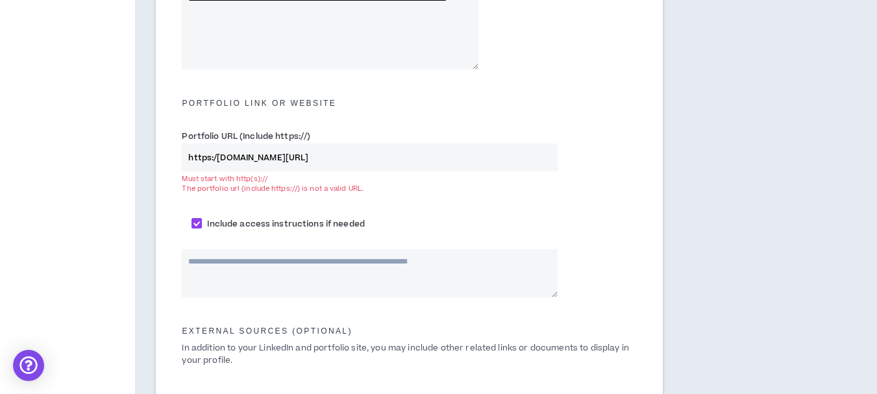
click at [246, 231] on div "Include access instructions if needed" at bounding box center [409, 226] width 435 height 20
click at [200, 226] on span at bounding box center [197, 223] width 10 height 10
checkbox input "*****"
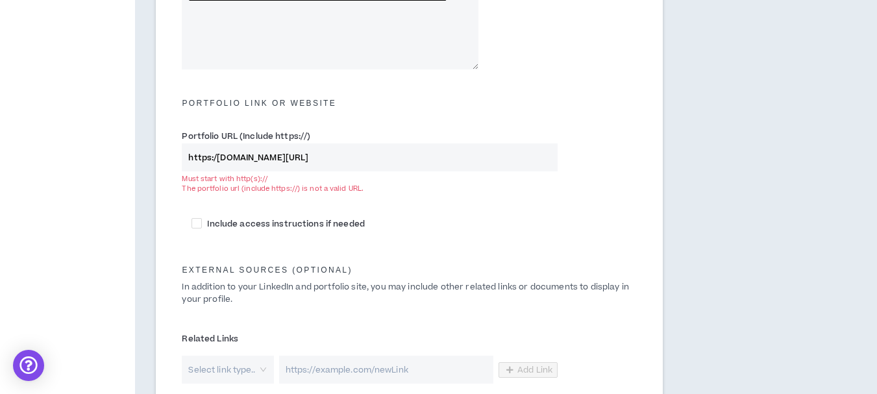
click at [286, 149] on input "https:/[DOMAIN_NAME][URL]" at bounding box center [370, 157] width 376 height 28
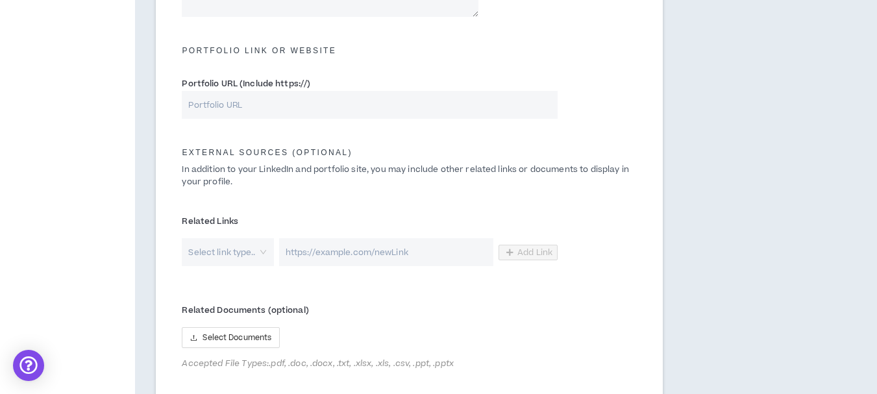
scroll to position [660, 0]
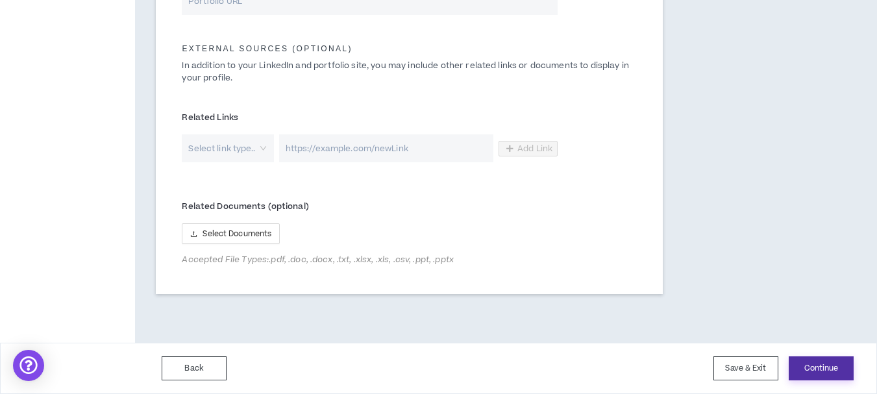
click at [827, 366] on button "Continue" at bounding box center [821, 368] width 65 height 24
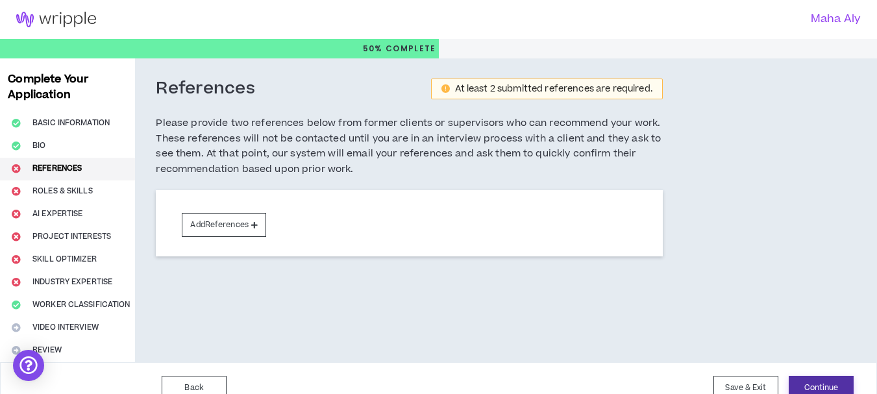
click at [825, 382] on button "Continue" at bounding box center [821, 388] width 65 height 24
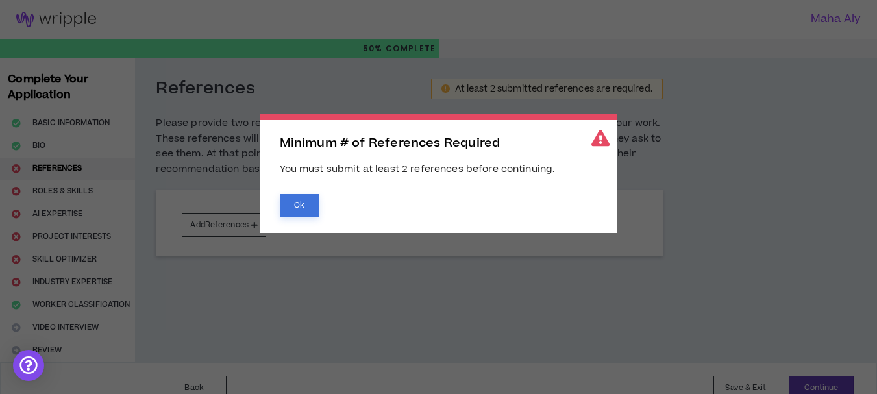
click at [292, 213] on button "Ok" at bounding box center [299, 205] width 39 height 23
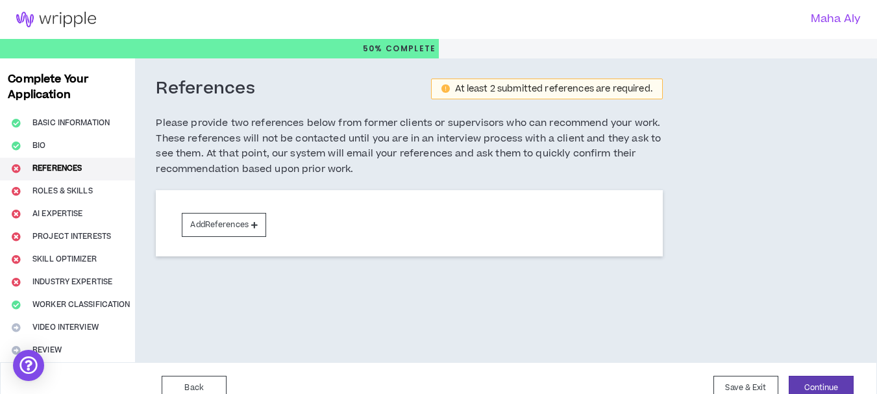
click at [86, 186] on div "Complete Your Application Basic Information Bio References Roles & Skills AI Ex…" at bounding box center [67, 210] width 135 height 304
click at [73, 187] on div "Complete Your Application Basic Information Bio References Roles & Skills AI Ex…" at bounding box center [67, 210] width 135 height 304
click at [814, 387] on button "Continue" at bounding box center [821, 388] width 65 height 24
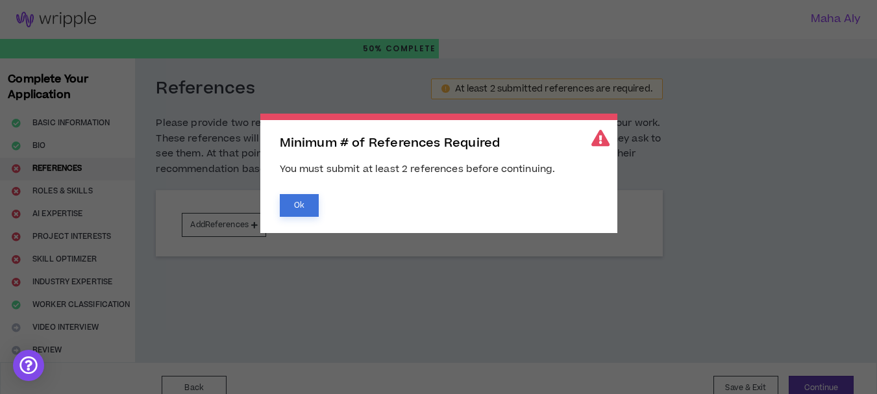
click at [290, 208] on button "Ok" at bounding box center [299, 205] width 39 height 23
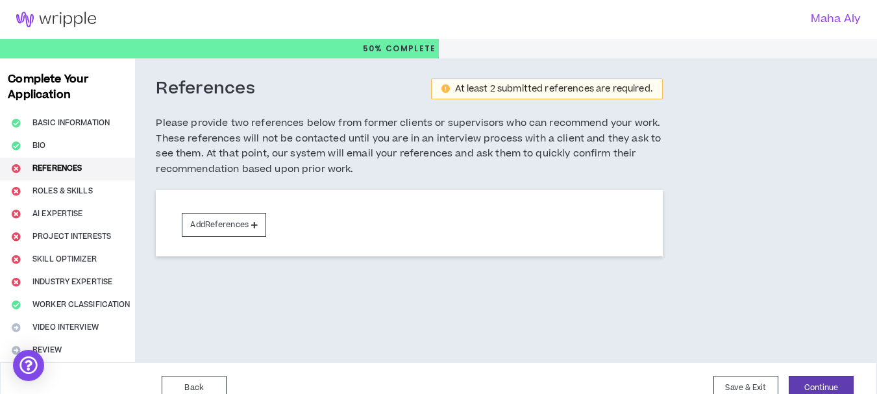
click at [112, 185] on div "Complete Your Application Basic Information Bio References Roles & Skills AI Ex…" at bounding box center [67, 210] width 135 height 304
click at [86, 173] on div "Complete Your Application Basic Information Bio References Roles & Skills AI Ex…" at bounding box center [67, 210] width 135 height 304
click at [834, 25] on h3 "Maha Aly" at bounding box center [645, 19] width 430 height 12
click at [825, 21] on h3 "Maha Aly" at bounding box center [645, 19] width 430 height 12
click at [17, 223] on div "Complete Your Application Basic Information Bio References Roles & Skills AI Ex…" at bounding box center [67, 210] width 135 height 304
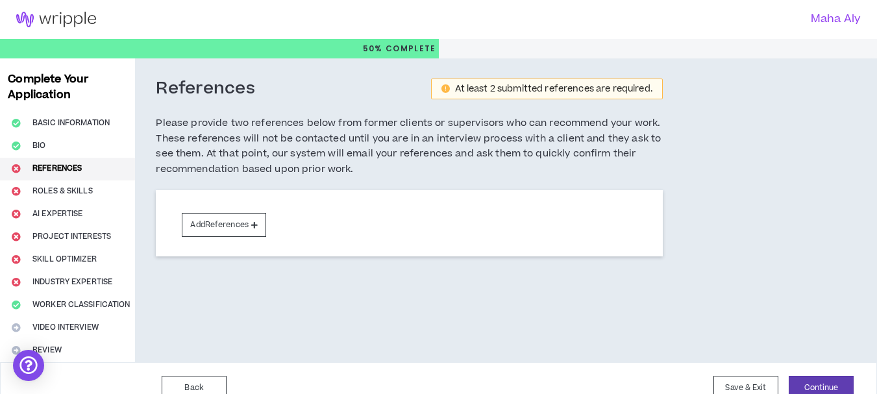
click at [862, 18] on div "Maha Aly" at bounding box center [438, 19] width 877 height 39
click at [73, 3] on link at bounding box center [56, 19] width 112 height 39
click at [82, 12] on img at bounding box center [56, 20] width 112 height 16
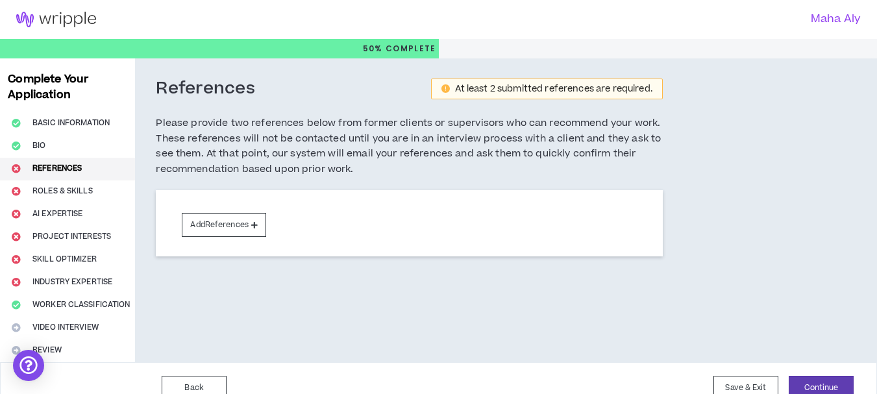
click at [839, 21] on h3 "Maha Aly" at bounding box center [645, 19] width 430 height 12
click at [751, 371] on div "Back Save & Exit Continue Save & Exit" at bounding box center [438, 387] width 877 height 51
click at [756, 386] on button "Save & Exit" at bounding box center [746, 388] width 65 height 24
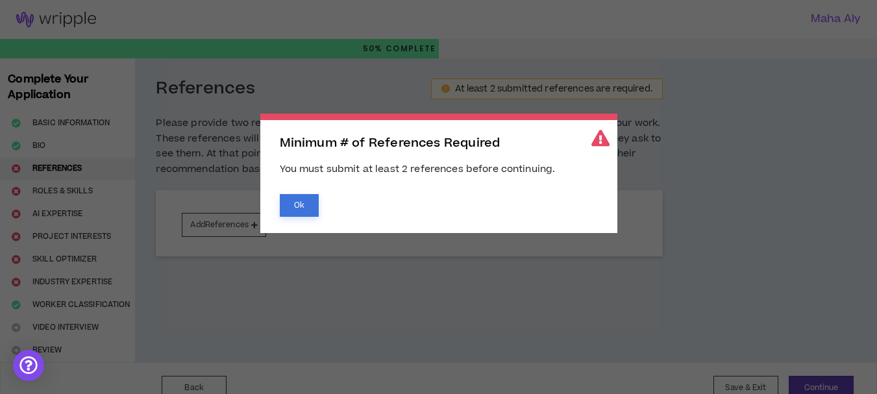
click at [310, 202] on button "Ok" at bounding box center [299, 205] width 39 height 23
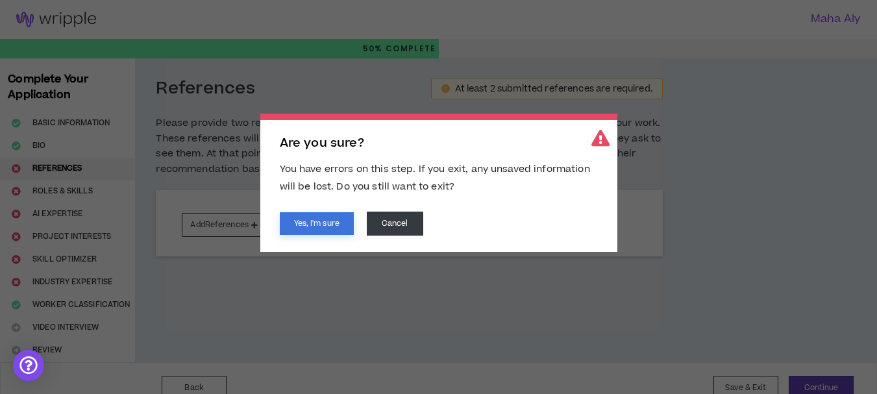
click at [293, 224] on button "Yes, I'm sure" at bounding box center [317, 223] width 74 height 23
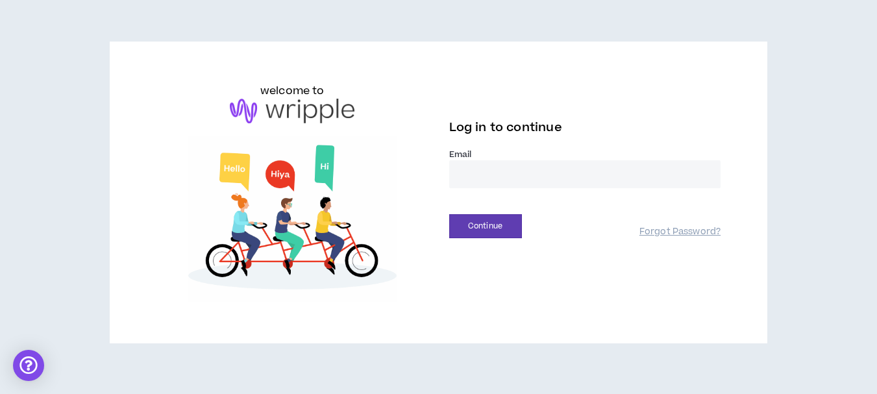
click at [507, 181] on input "email" at bounding box center [585, 174] width 272 height 28
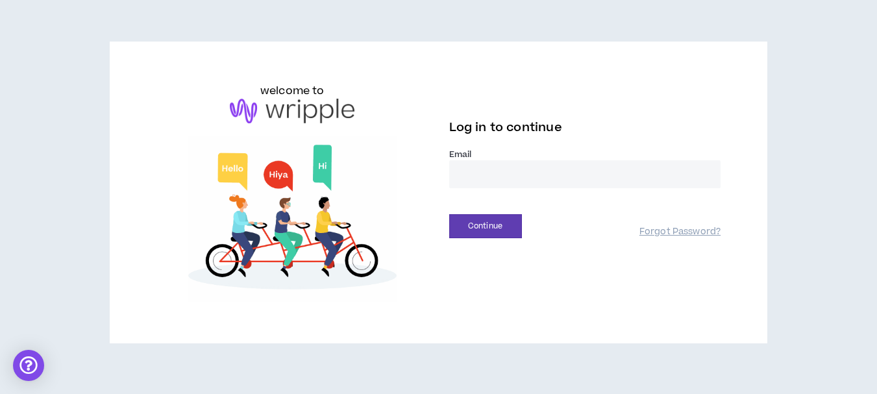
type input "**********"
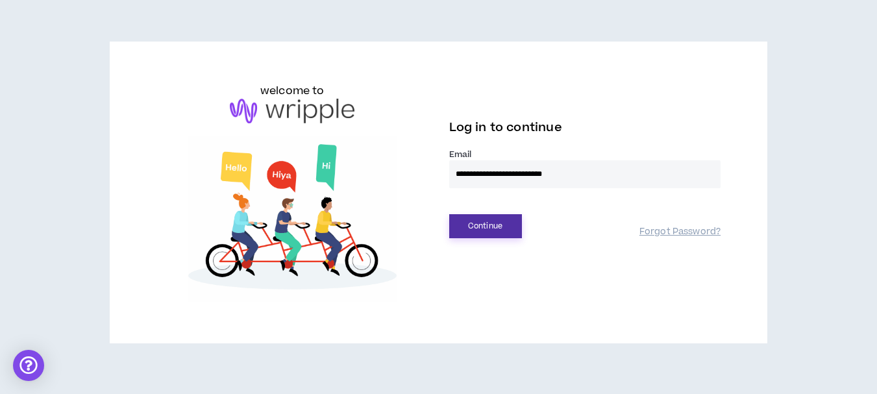
click at [509, 232] on button "Continue" at bounding box center [485, 226] width 73 height 24
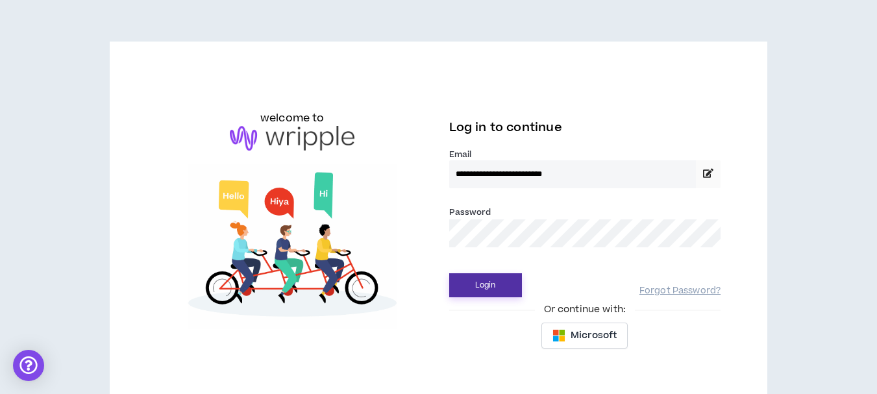
click at [506, 294] on button "Login" at bounding box center [485, 285] width 73 height 24
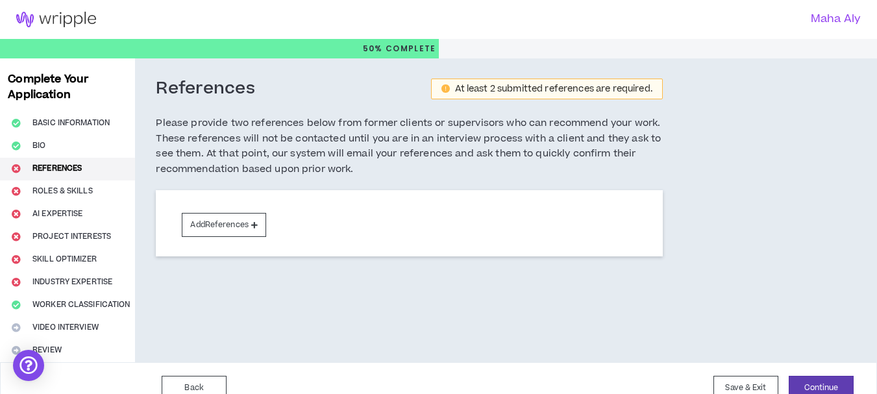
click at [825, 20] on h3 "Maha Aly" at bounding box center [645, 19] width 430 height 12
click at [801, 380] on button "Continue" at bounding box center [821, 388] width 65 height 24
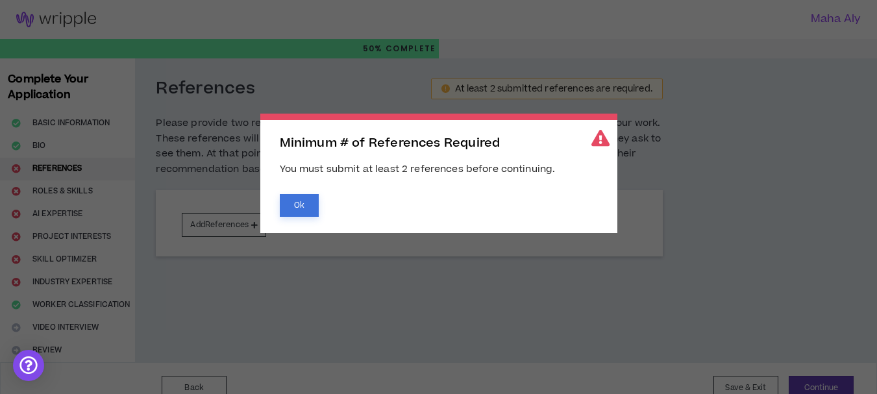
click at [304, 214] on button "Ok" at bounding box center [299, 205] width 39 height 23
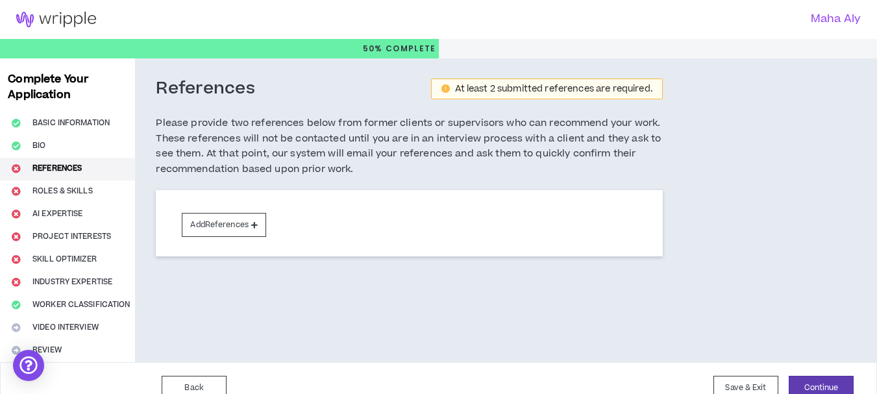
click at [864, 17] on div "Maha Aly" at bounding box center [438, 19] width 877 height 39
click at [754, 379] on button "Save & Exit" at bounding box center [746, 388] width 65 height 24
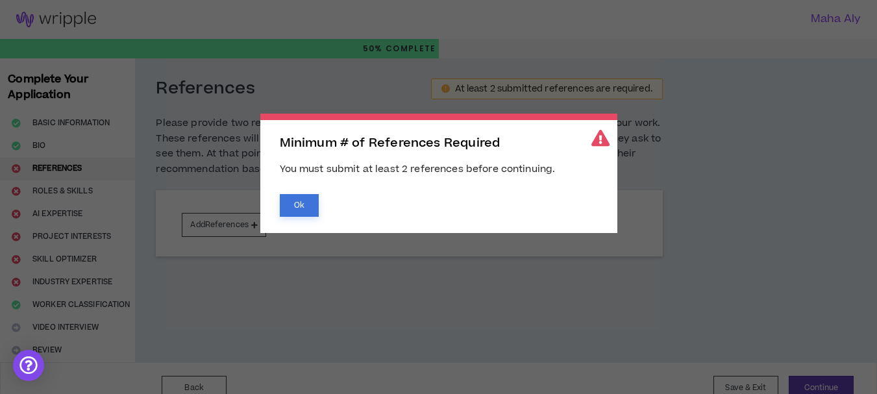
click at [286, 213] on button "Ok" at bounding box center [299, 205] width 39 height 23
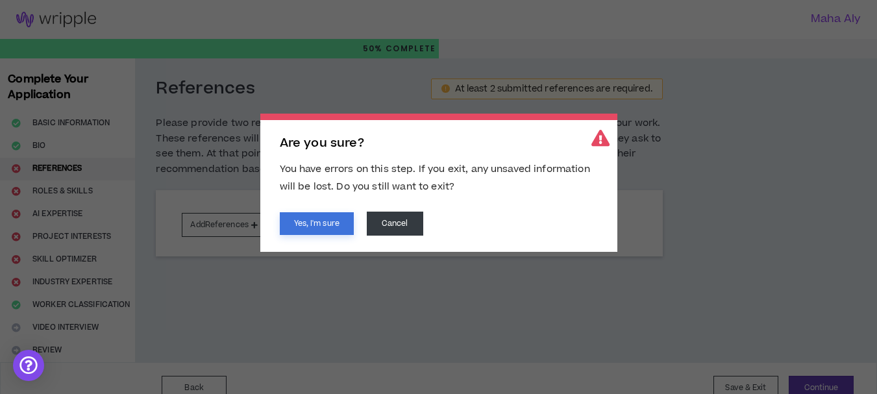
click at [306, 223] on button "Yes, I'm sure" at bounding box center [317, 223] width 74 height 23
